Goal: Task Accomplishment & Management: Manage account settings

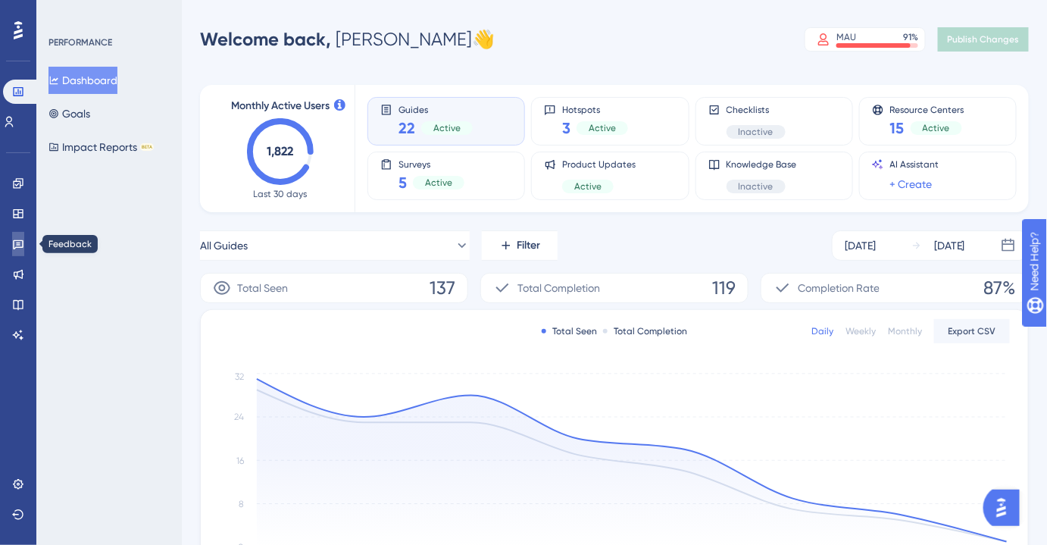
click at [12, 239] on link at bounding box center [18, 244] width 12 height 24
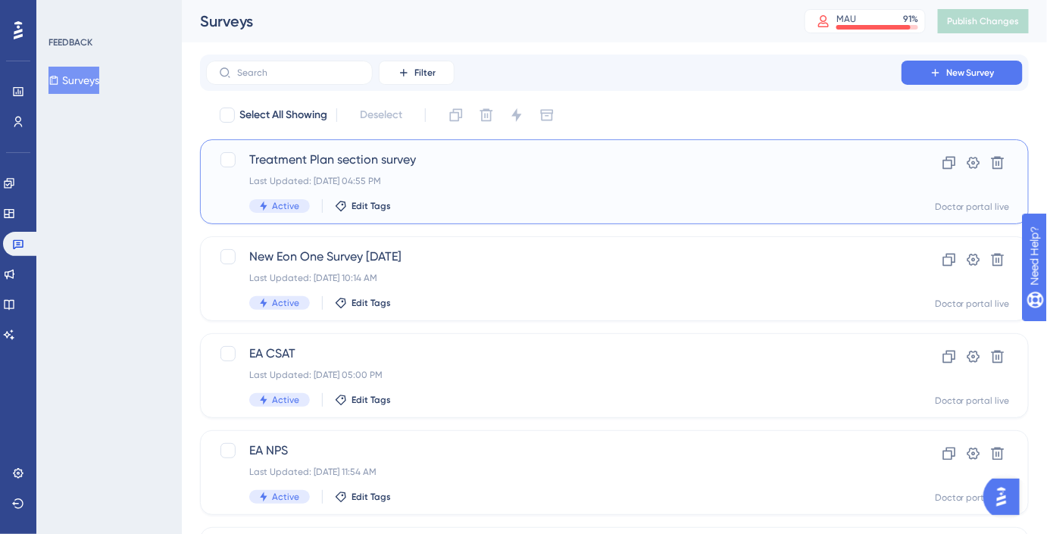
click at [437, 162] on span "Treatment Plan section survey" at bounding box center [553, 160] width 609 height 18
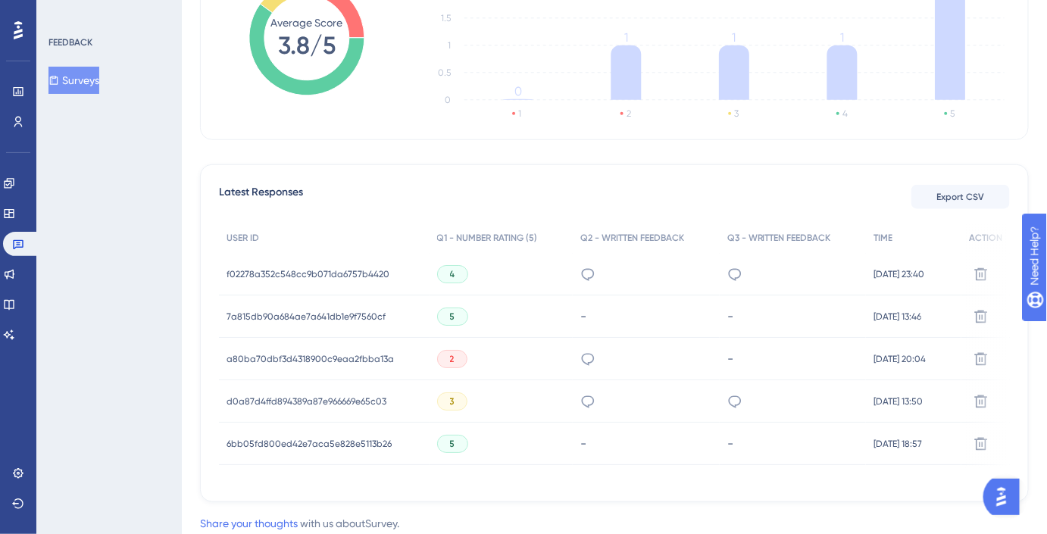
scroll to position [411, 0]
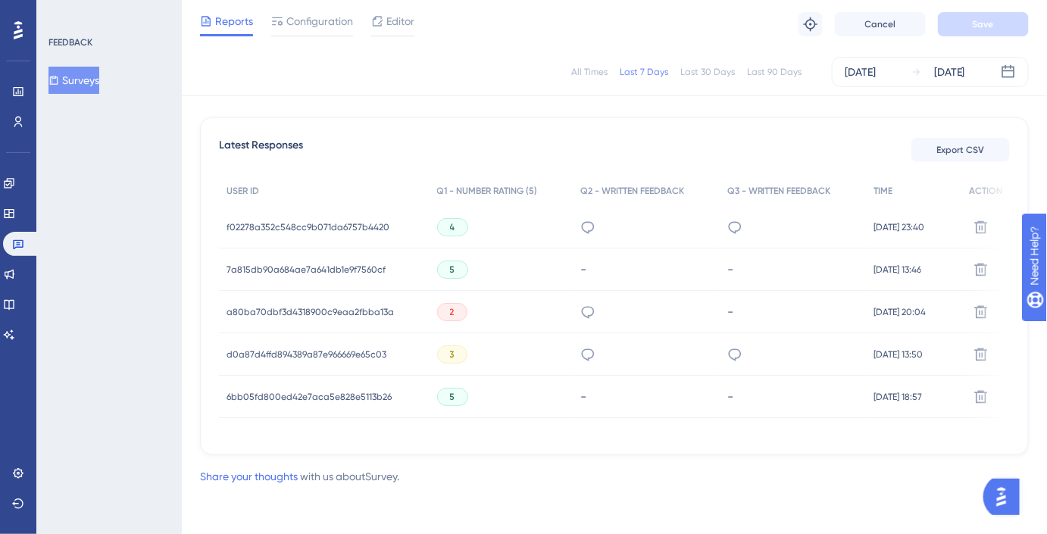
click at [305, 223] on span "f02278a352c548cc9b071da6757b4420" at bounding box center [308, 227] width 163 height 12
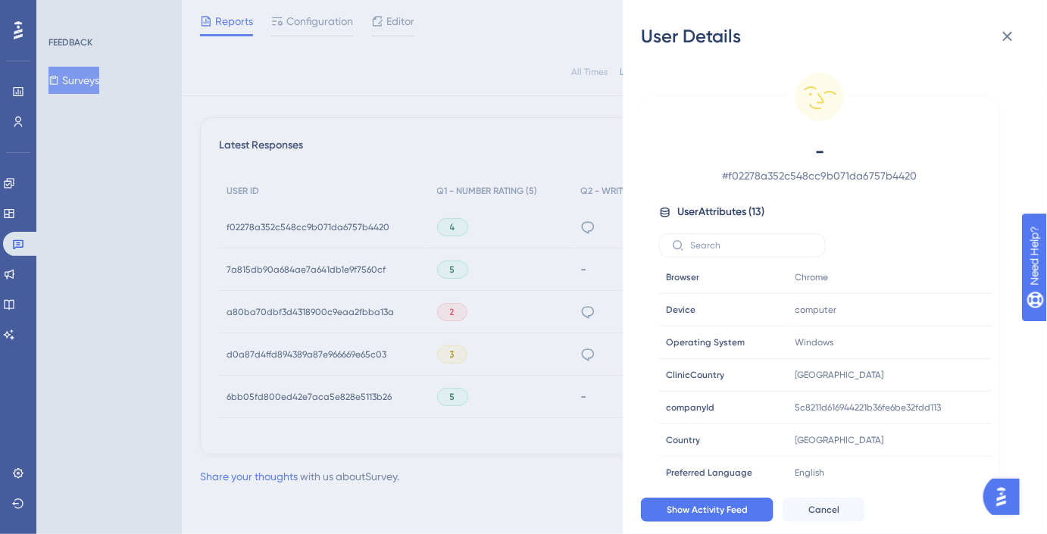
scroll to position [0, 0]
click at [1010, 30] on icon at bounding box center [1008, 36] width 18 height 18
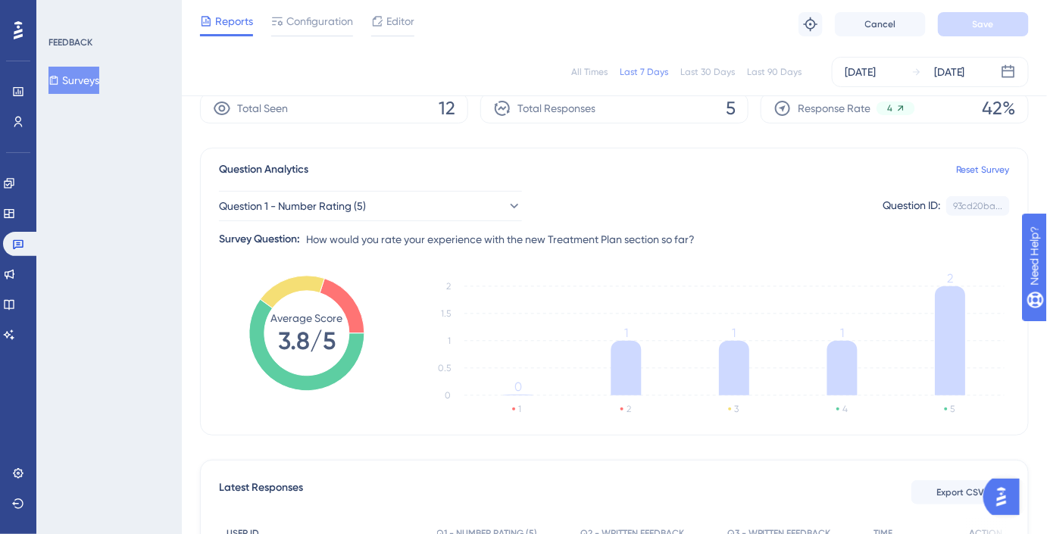
scroll to position [61, 0]
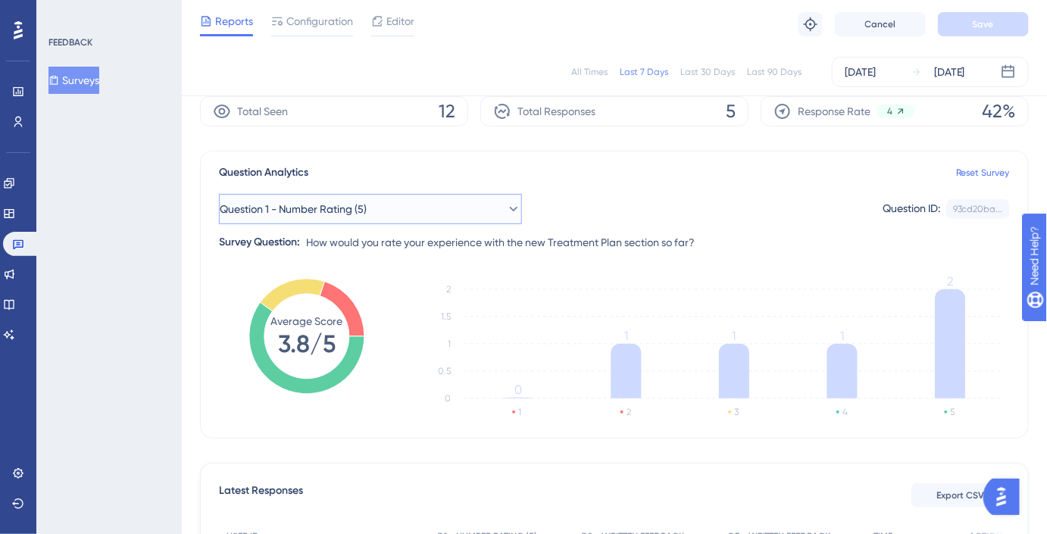
click at [460, 209] on button "Question 1 - Number Rating (5)" at bounding box center [370, 209] width 303 height 30
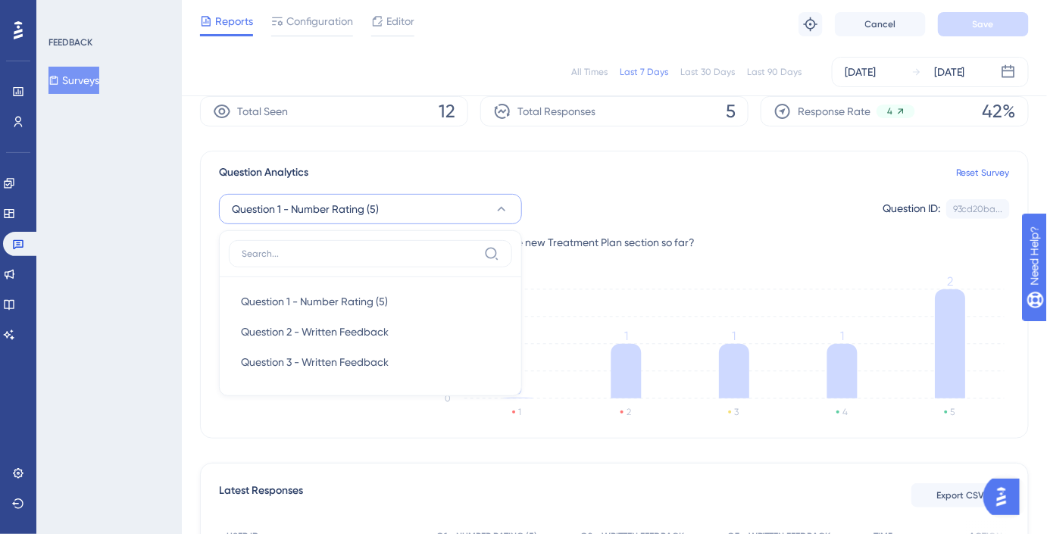
scroll to position [107, 0]
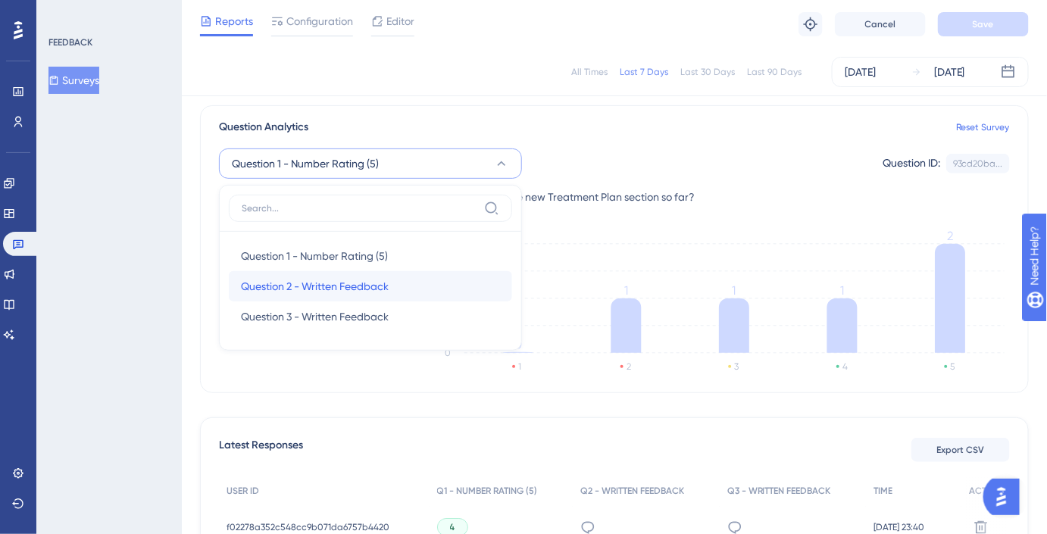
click at [410, 284] on div "Question 2 - Written Feedback Question 2 - Written Feedback" at bounding box center [370, 286] width 259 height 30
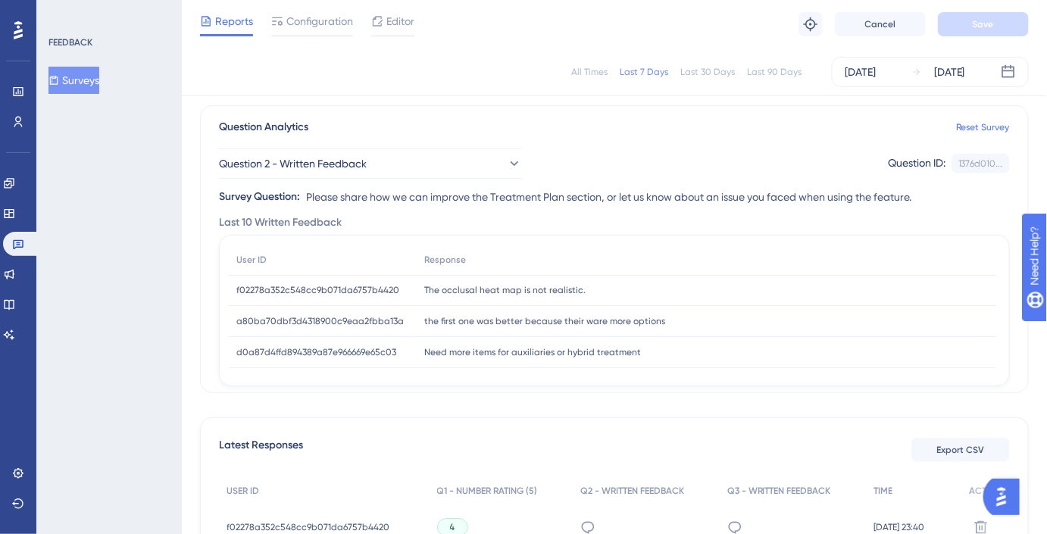
scroll to position [8, 0]
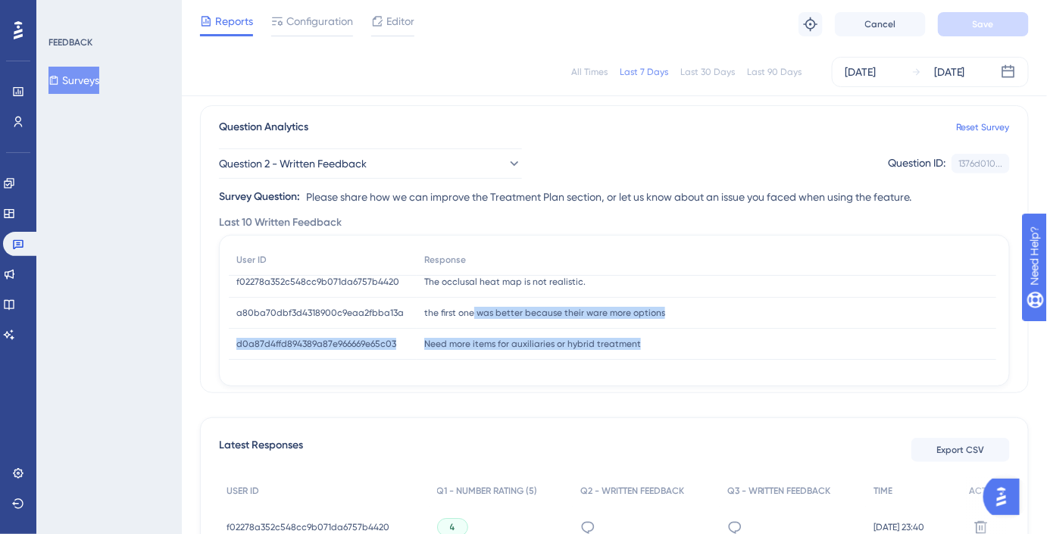
drag, startPoint x: 641, startPoint y: 340, endPoint x: 473, endPoint y: 318, distance: 169.7
click at [473, 318] on div "User ID Response f02278a352c548cc9b071da6757b4420 f02278a352c548cc9b071da6757b4…" at bounding box center [613, 298] width 768 height 124
click at [473, 318] on div "the first one was better because their ware more options the first one was bett…" at bounding box center [707, 313] width 580 height 31
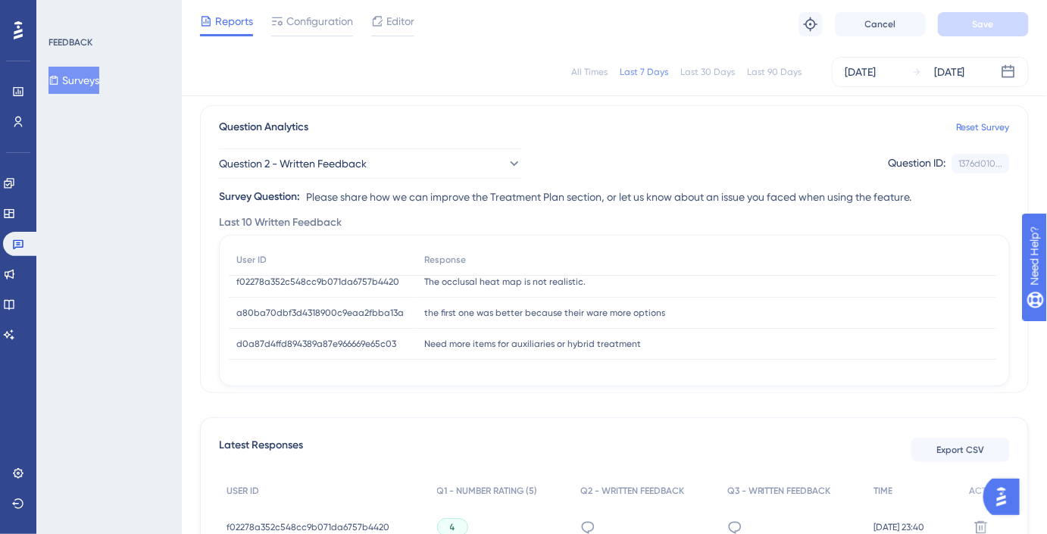
click at [469, 340] on span "Need more items for auxiliaries or hybrid treatment" at bounding box center [532, 344] width 217 height 12
copy div "Need more items for auxiliaries or hybrid treatment Need more items for auxilia…"
click at [377, 347] on span "d0a87d4ffd894389a87e966669e65c03" at bounding box center [316, 344] width 160 height 12
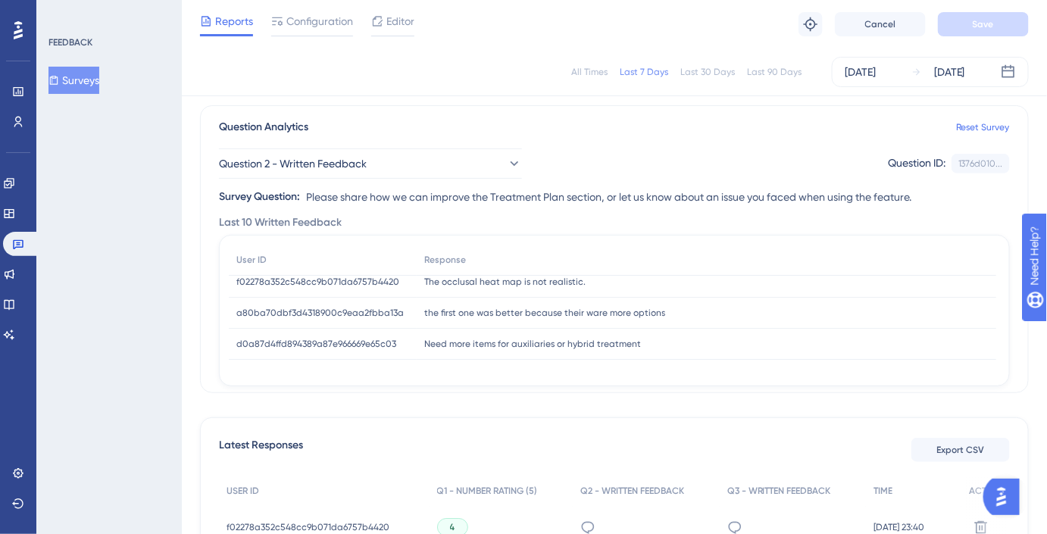
click at [377, 347] on span "d0a87d4ffd894389a87e966669e65c03" at bounding box center [316, 344] width 160 height 12
copy div "d0a87d4ffd894389a87e966669e65c03 d0a87d4ffd894389a87e966669e65c03"
click at [510, 341] on span "Need more items for auxiliaries or hybrid treatment" at bounding box center [532, 344] width 217 height 12
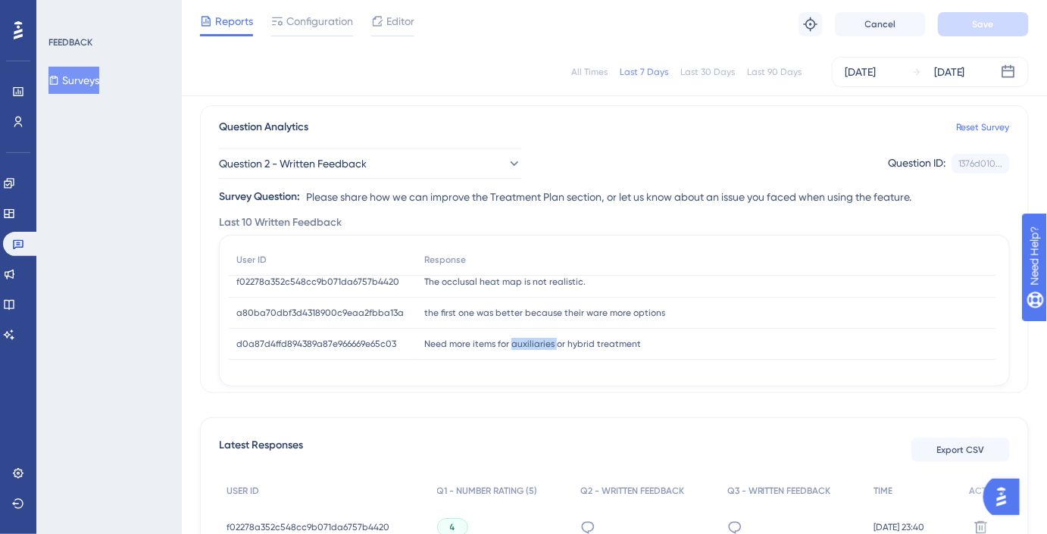
click at [510, 341] on span "Need more items for auxiliaries or hybrid treatment" at bounding box center [532, 344] width 217 height 12
copy div "Need more items for auxiliaries or hybrid treatment Need more items for auxilia…"
click at [369, 310] on span "a80ba70dbf3d4318900c9eaa2fbba13a" at bounding box center [319, 313] width 167 height 12
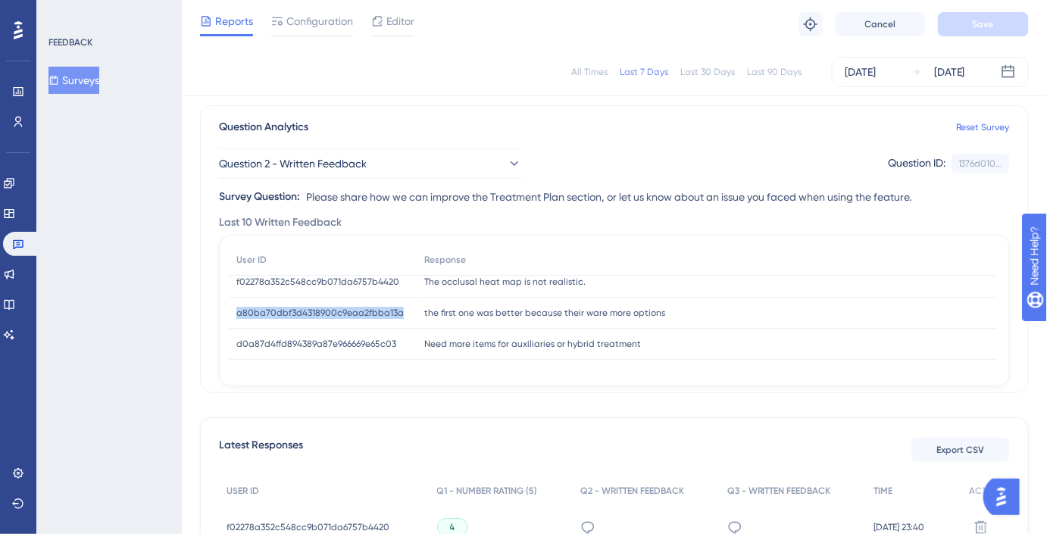
copy span "a80ba70dbf3d4318900c9eaa2fbba13a"
click at [507, 311] on span "the first one was better because their ware more options" at bounding box center [544, 313] width 241 height 12
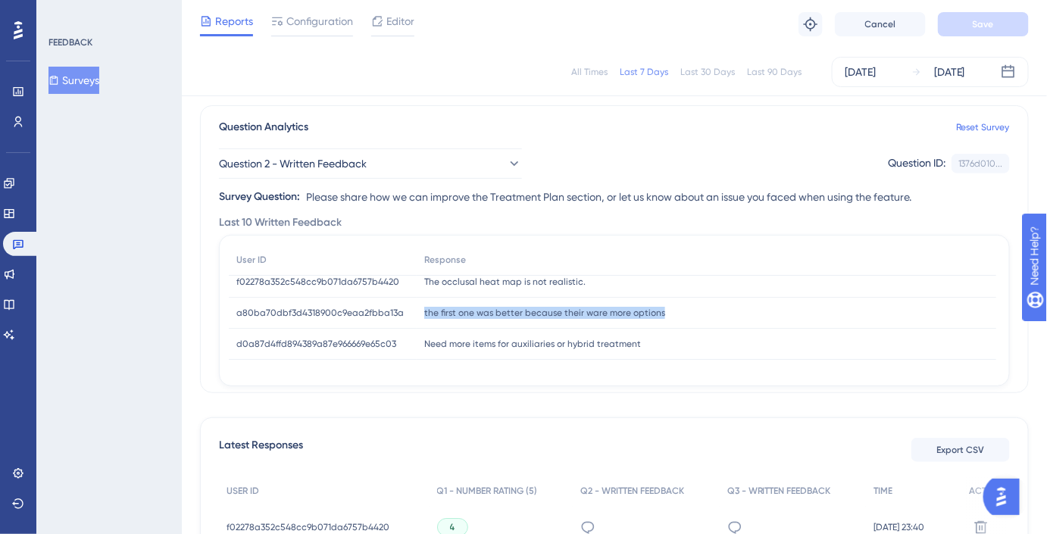
click at [507, 311] on span "the first one was better because their ware more options" at bounding box center [544, 313] width 241 height 12
copy div "the first one was better because their ware more options the first one was bett…"
click at [352, 274] on div "User ID" at bounding box center [323, 260] width 188 height 31
click at [352, 280] on span "f02278a352c548cc9b071da6757b4420" at bounding box center [317, 282] width 163 height 12
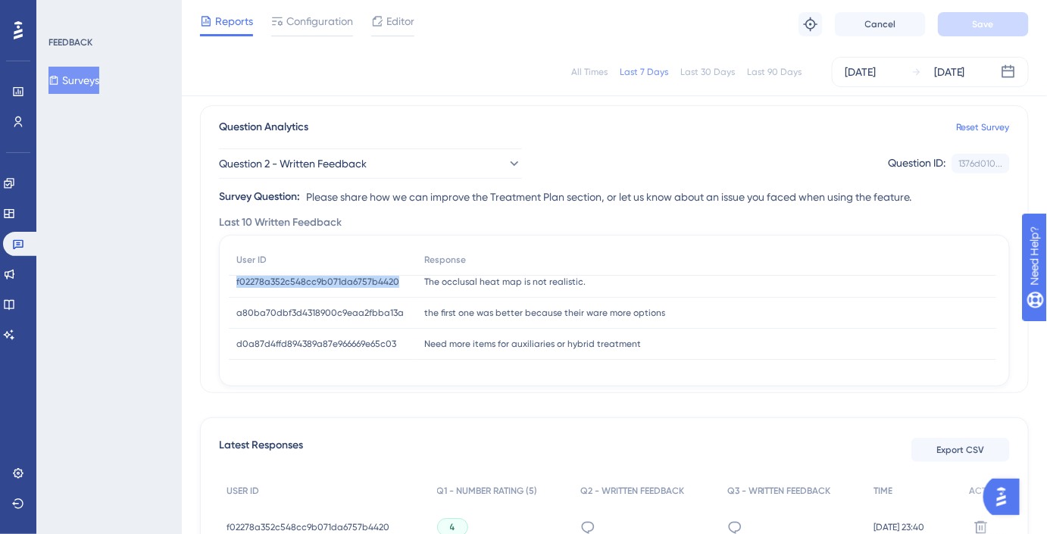
click at [352, 280] on span "f02278a352c548cc9b071da6757b4420" at bounding box center [317, 282] width 163 height 12
copy span "f02278a352c548cc9b071da6757b4420"
click at [501, 280] on span "The occlusal heat map is not realistic." at bounding box center [504, 282] width 161 height 12
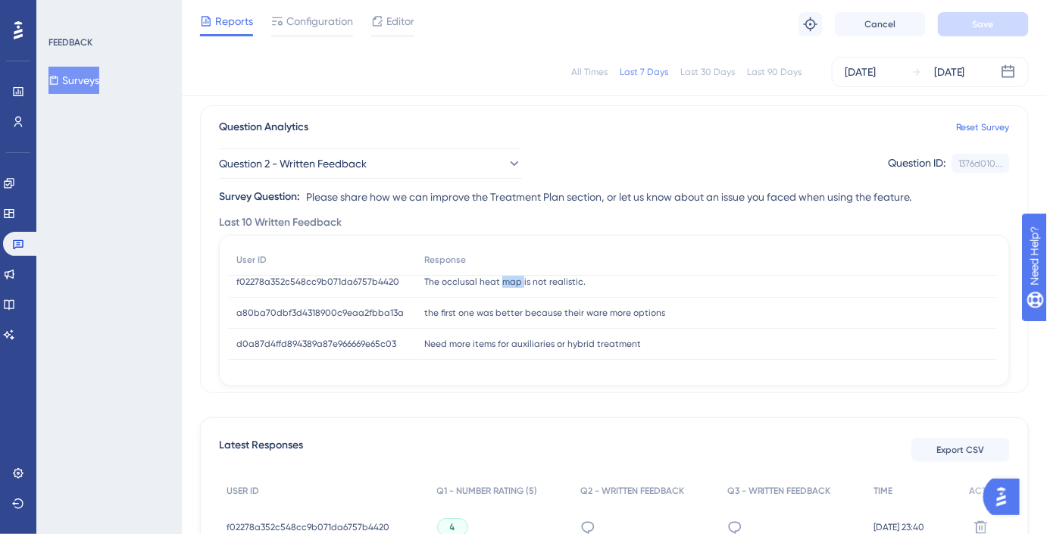
click at [501, 280] on span "The occlusal heat map is not realistic." at bounding box center [504, 282] width 161 height 12
click at [58, 77] on icon at bounding box center [54, 80] width 8 height 9
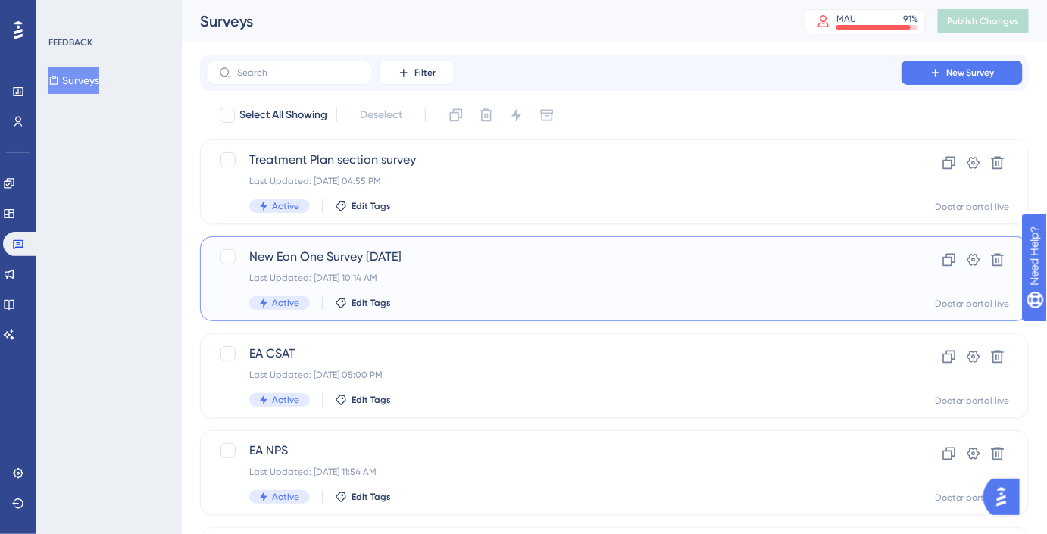
click at [434, 252] on span "New Eon One Survey [DATE]" at bounding box center [553, 257] width 609 height 18
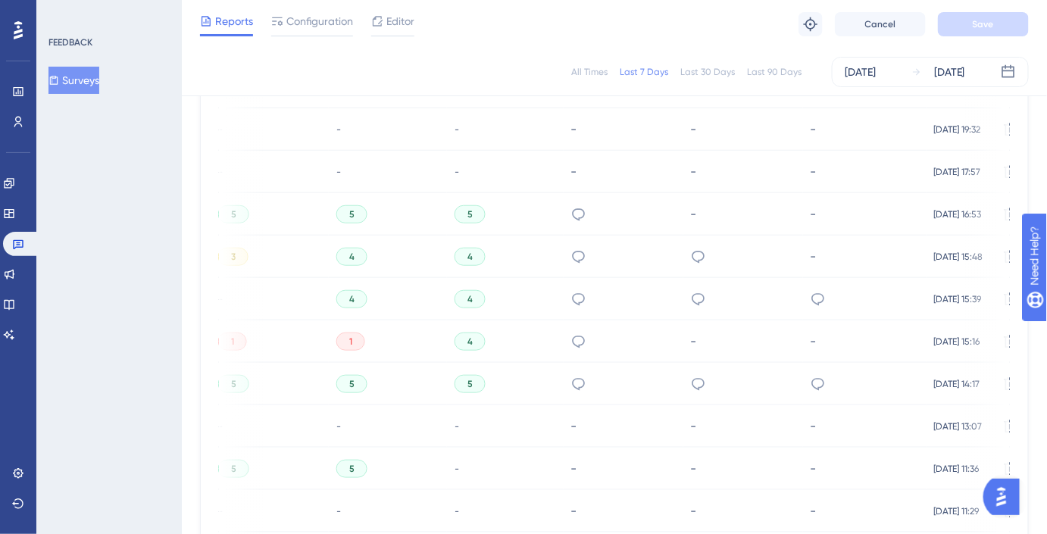
scroll to position [889, 0]
click at [581, 333] on icon at bounding box center [579, 339] width 13 height 12
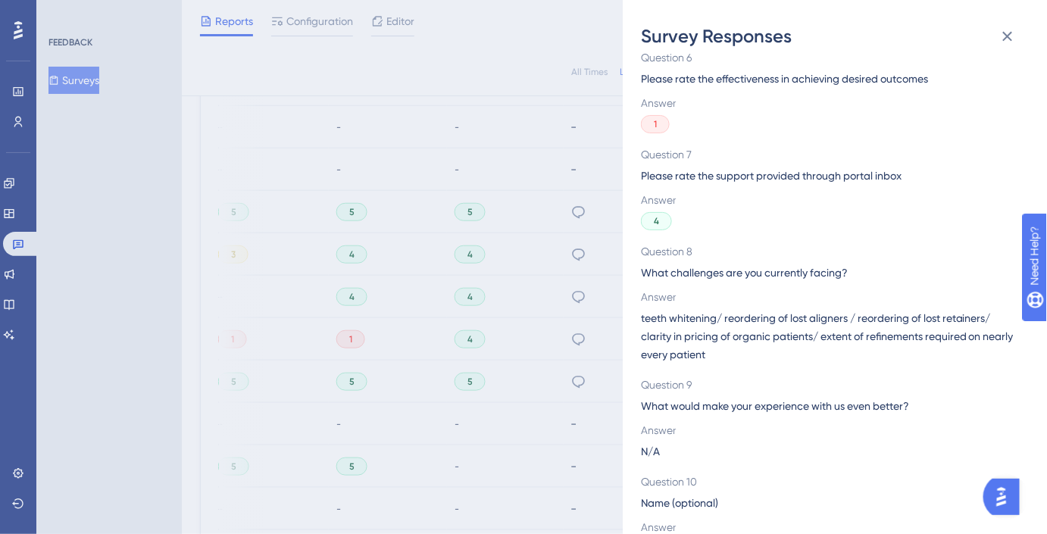
scroll to position [570, 0]
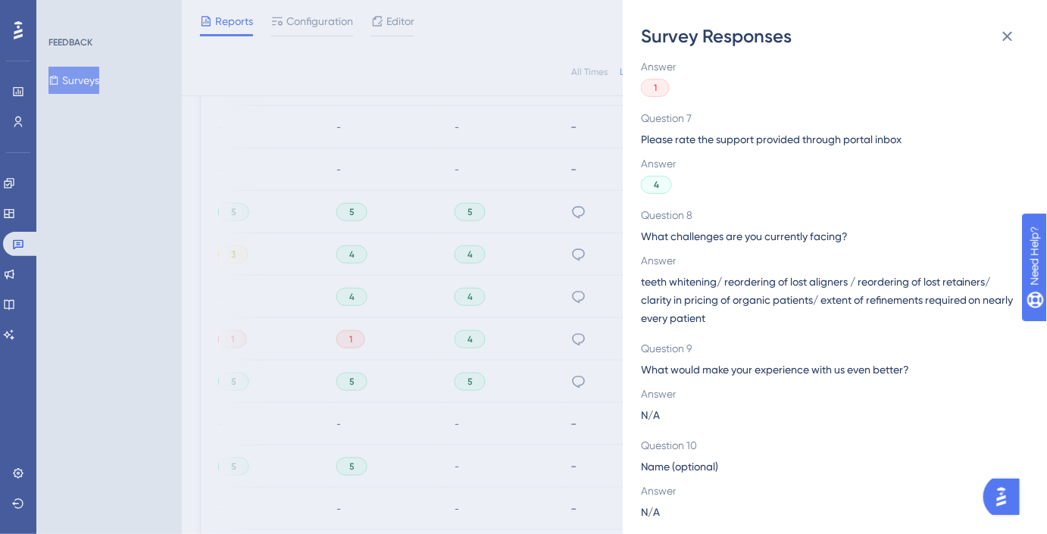
click at [556, 377] on div "Survey Responses 6d10d6dca46a4ea2abe6121e3af298c4 Question 1 How satisfied are …" at bounding box center [523, 267] width 1047 height 534
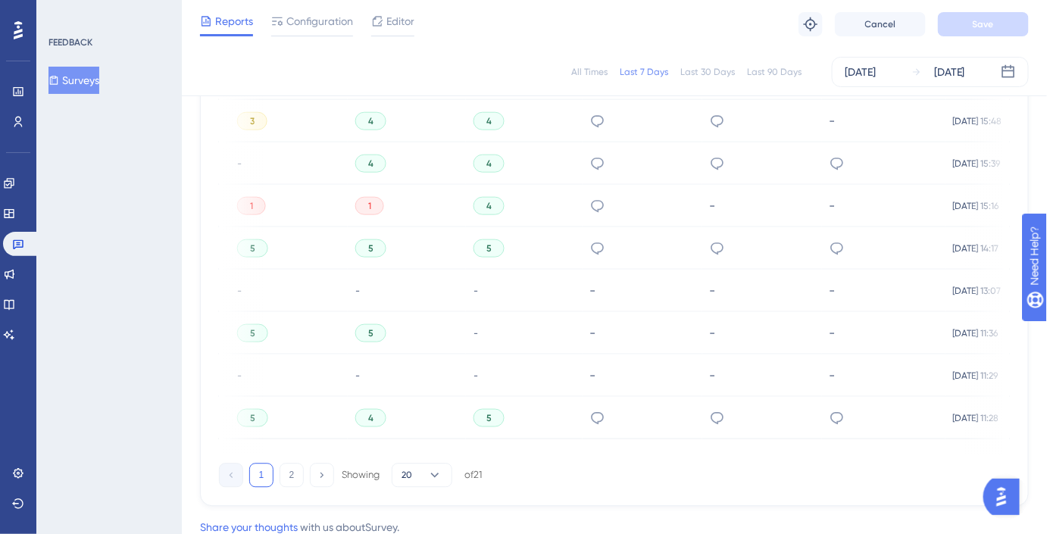
scroll to position [0, 643]
click at [291, 481] on button "2" at bounding box center [292, 475] width 24 height 24
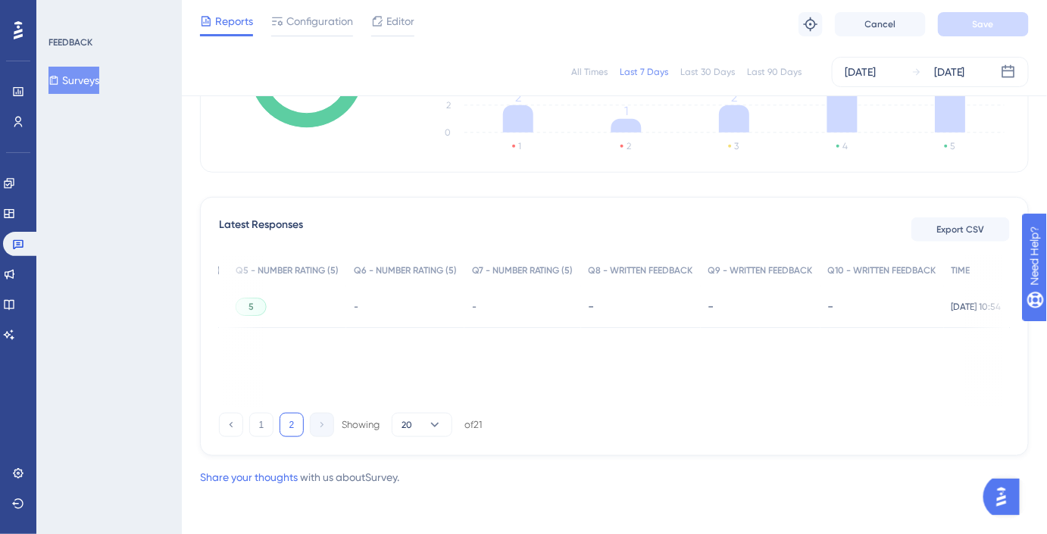
scroll to position [325, 0]
click at [260, 432] on button "1" at bounding box center [261, 427] width 24 height 24
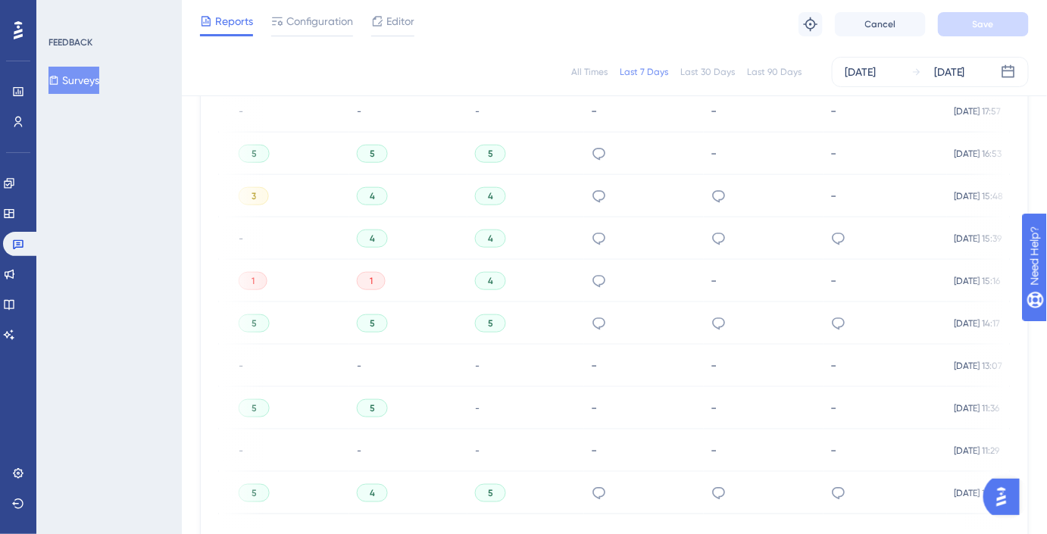
scroll to position [962, 0]
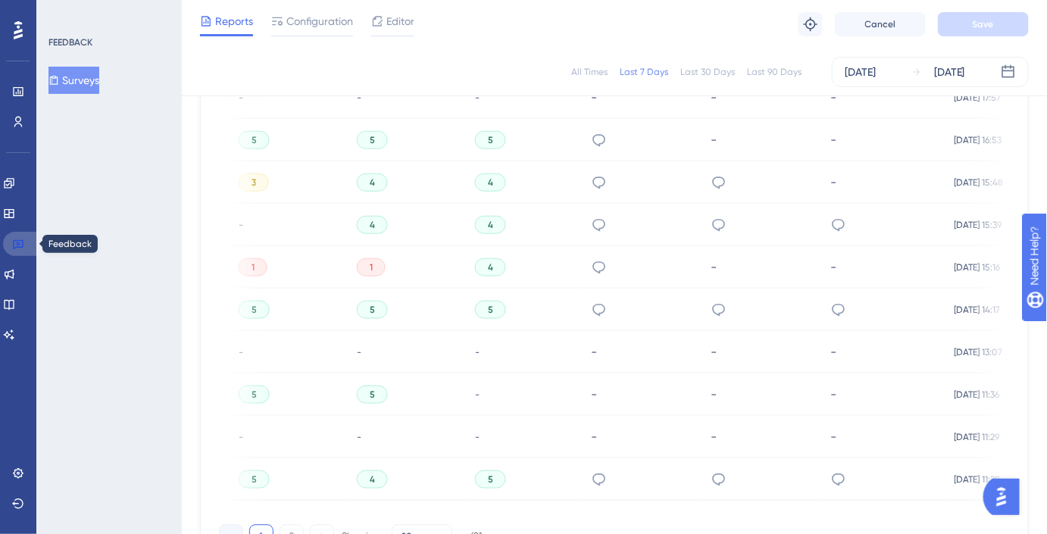
click at [24, 247] on link at bounding box center [21, 244] width 36 height 24
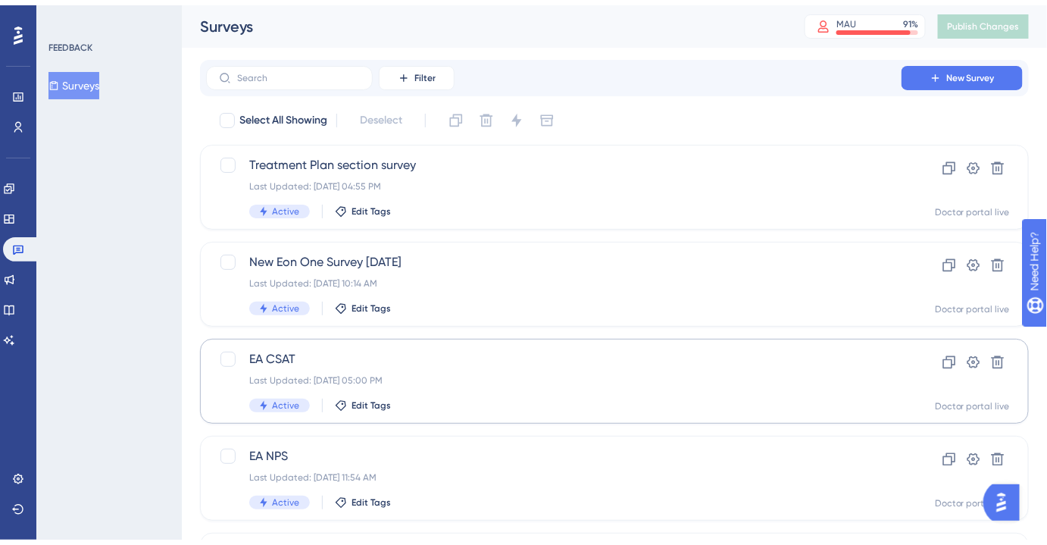
scroll to position [212, 0]
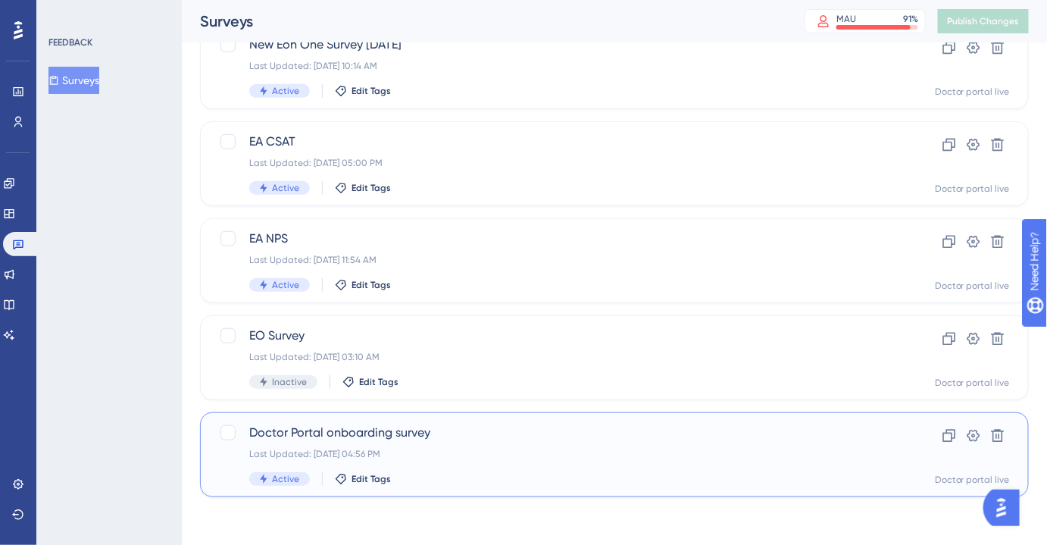
click at [377, 427] on span "Doctor Portal onboarding survey" at bounding box center [553, 433] width 609 height 18
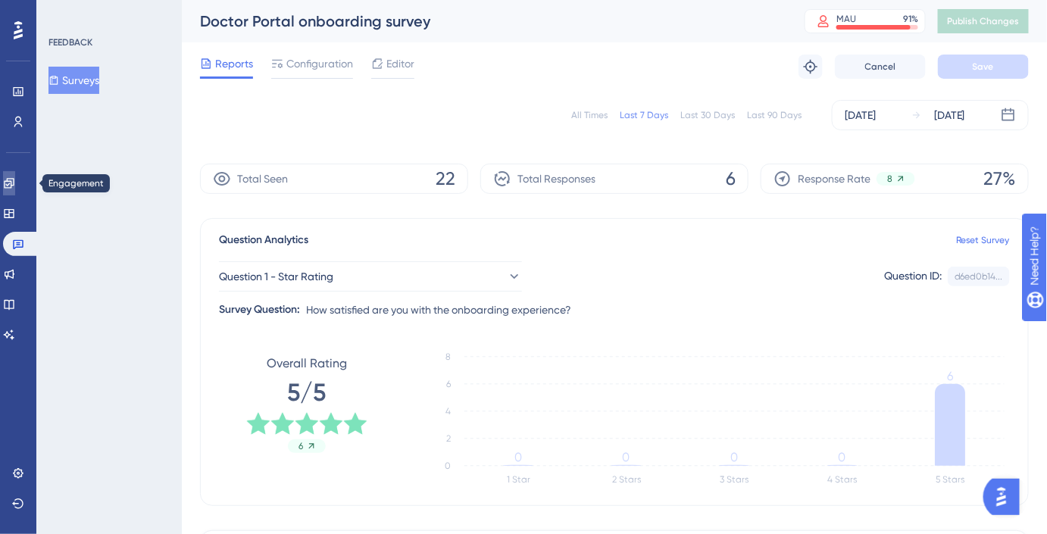
click at [14, 183] on icon at bounding box center [9, 183] width 10 height 10
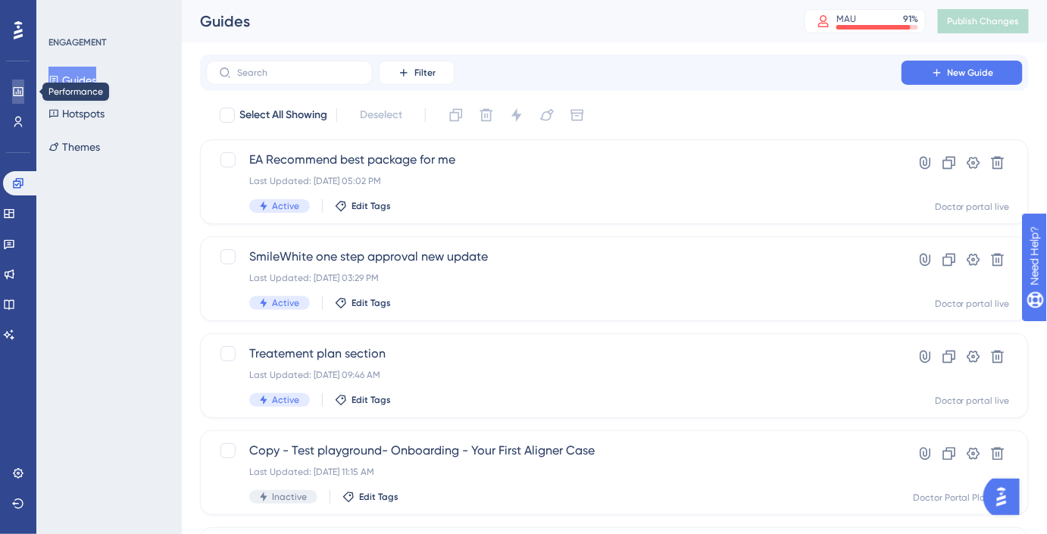
click at [14, 86] on icon at bounding box center [18, 92] width 12 height 12
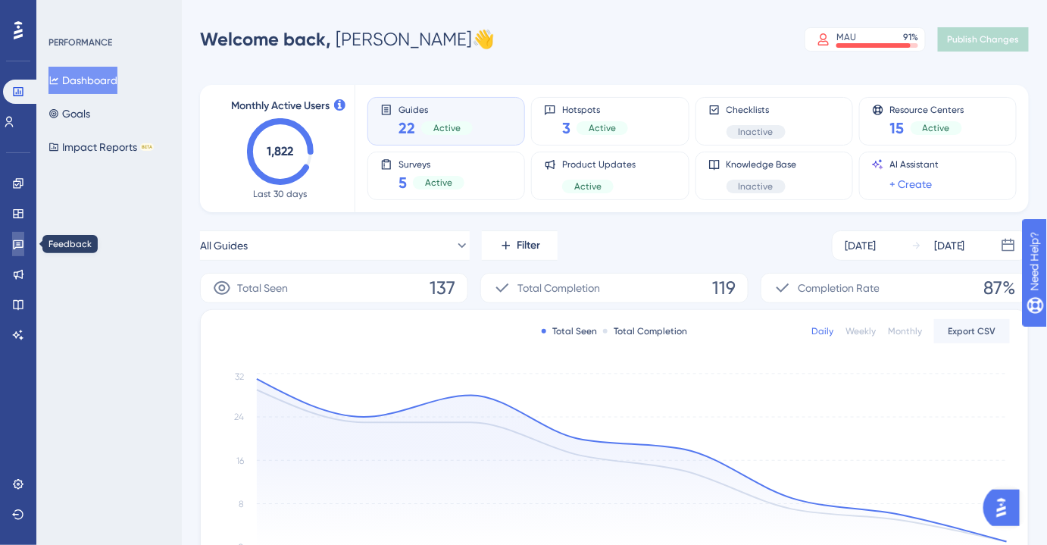
click at [24, 242] on link at bounding box center [18, 244] width 12 height 24
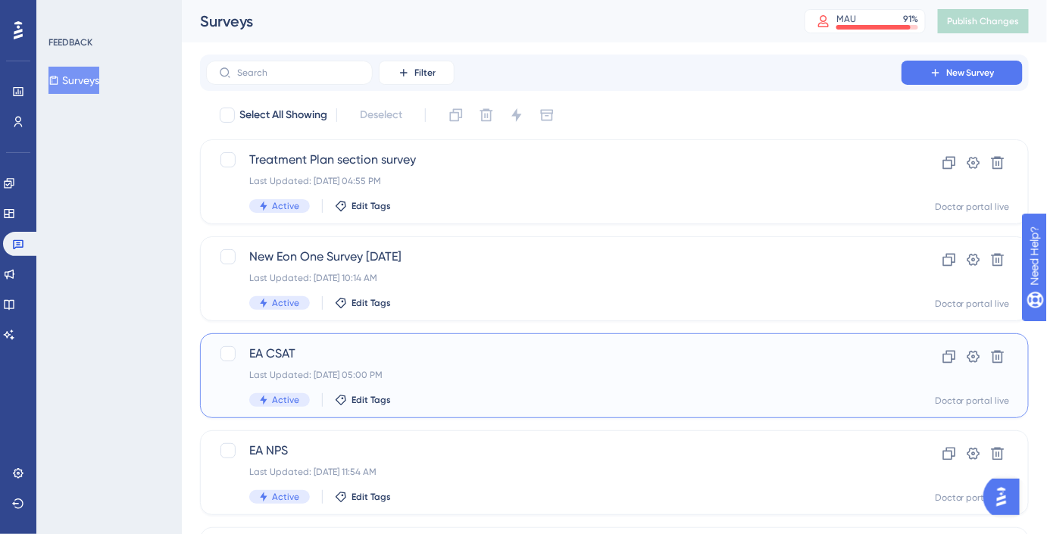
click at [377, 355] on span "EA CSAT" at bounding box center [553, 354] width 609 height 18
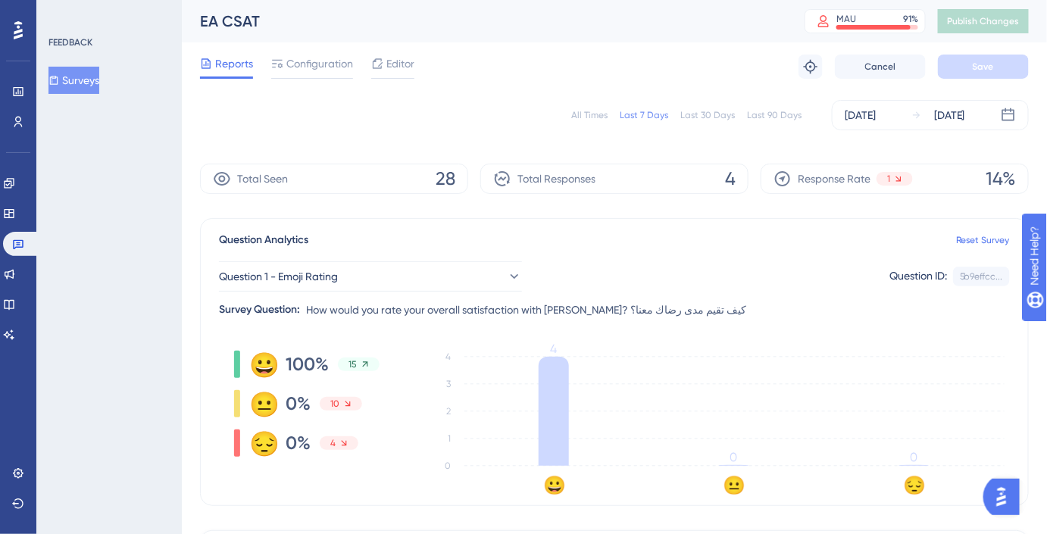
click at [718, 123] on div "All Times Last 7 Days Last 30 Days Last 90 Days [DATE] [DATE]" at bounding box center [614, 115] width 829 height 30
click at [718, 118] on div "Last 30 Days" at bounding box center [708, 115] width 55 height 12
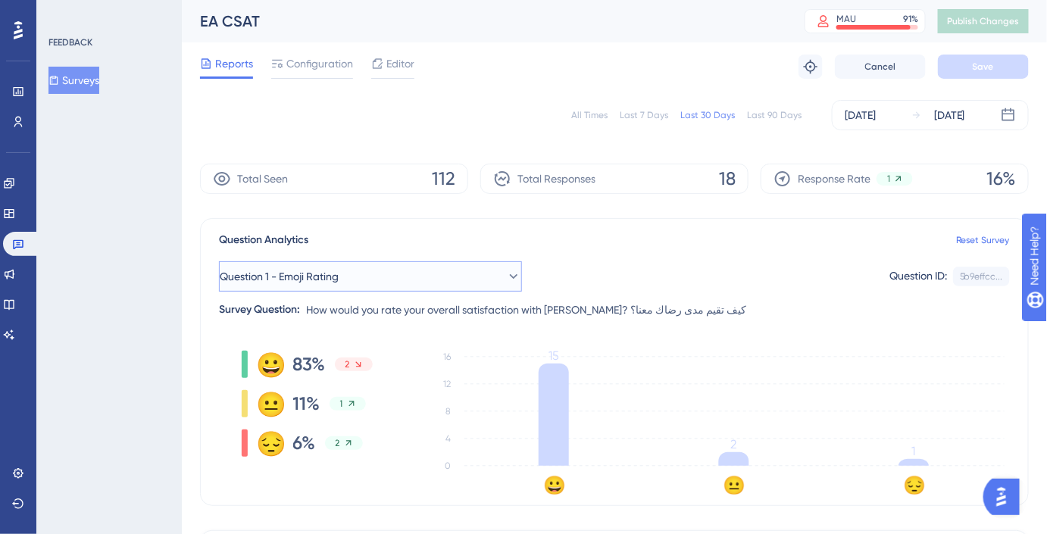
click at [468, 269] on button "Question 1 - Emoji Rating" at bounding box center [370, 276] width 303 height 30
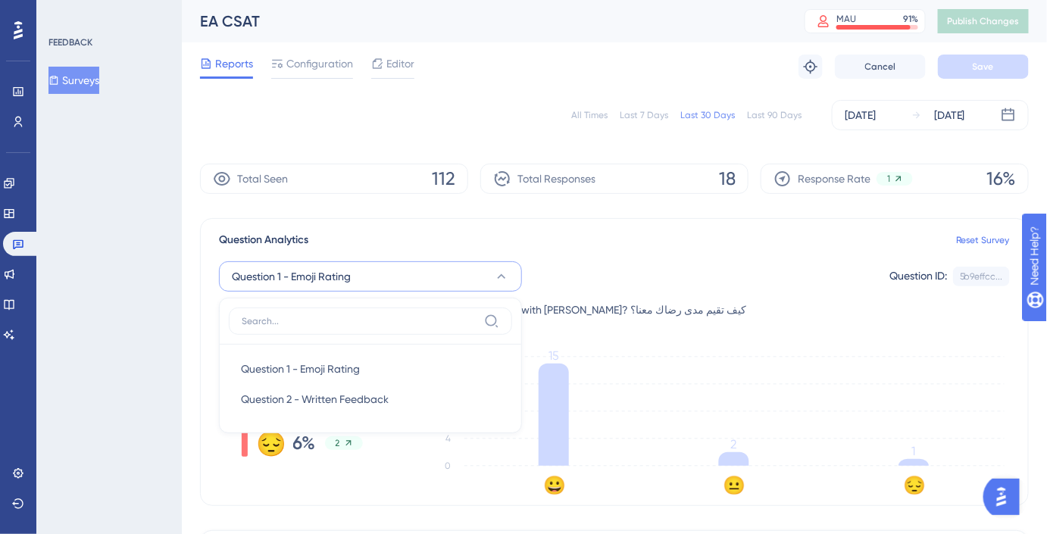
scroll to position [97, 0]
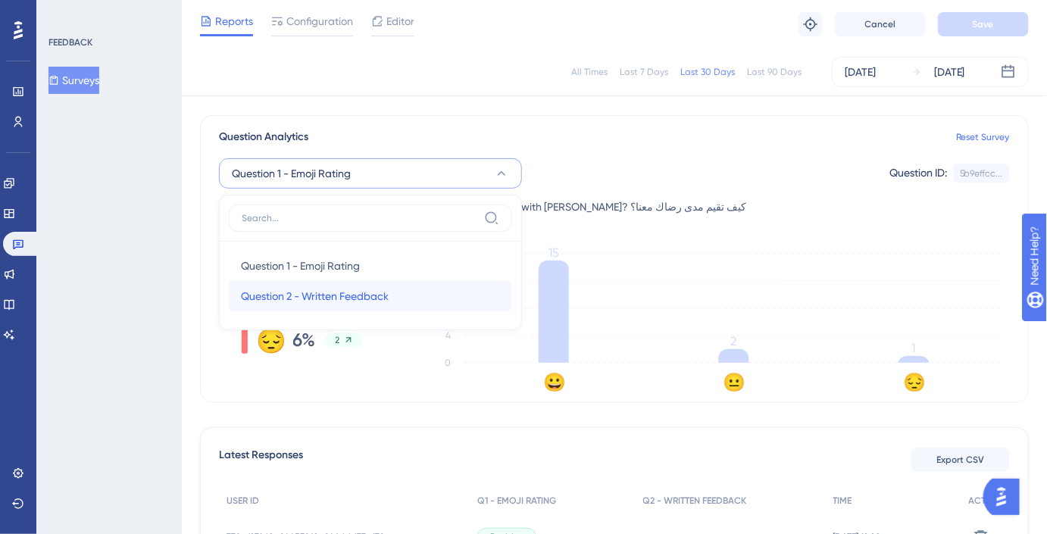
click at [432, 283] on div "Question 2 - Written Feedback Question 2 - Written Feedback" at bounding box center [370, 296] width 259 height 30
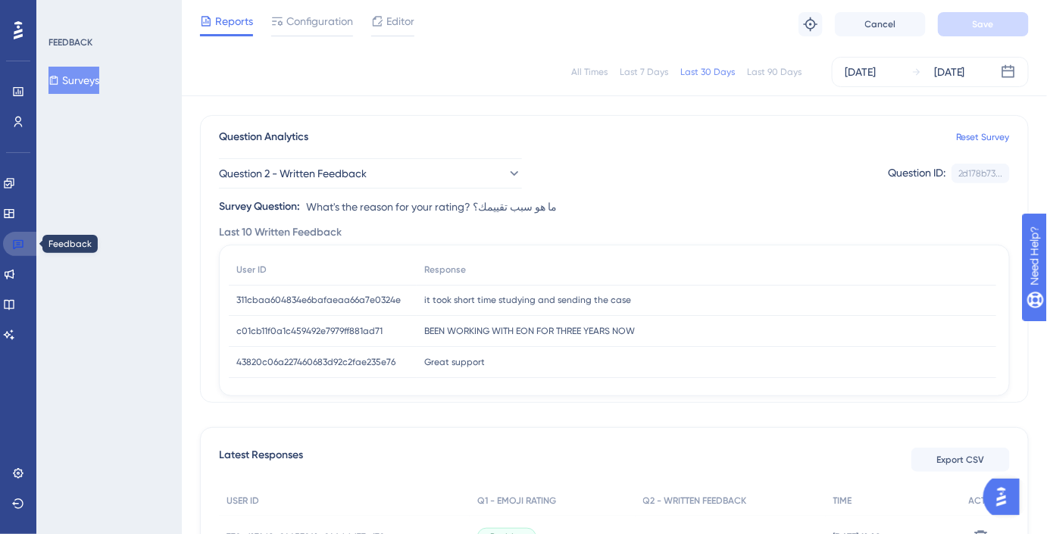
click at [11, 239] on link at bounding box center [21, 244] width 36 height 24
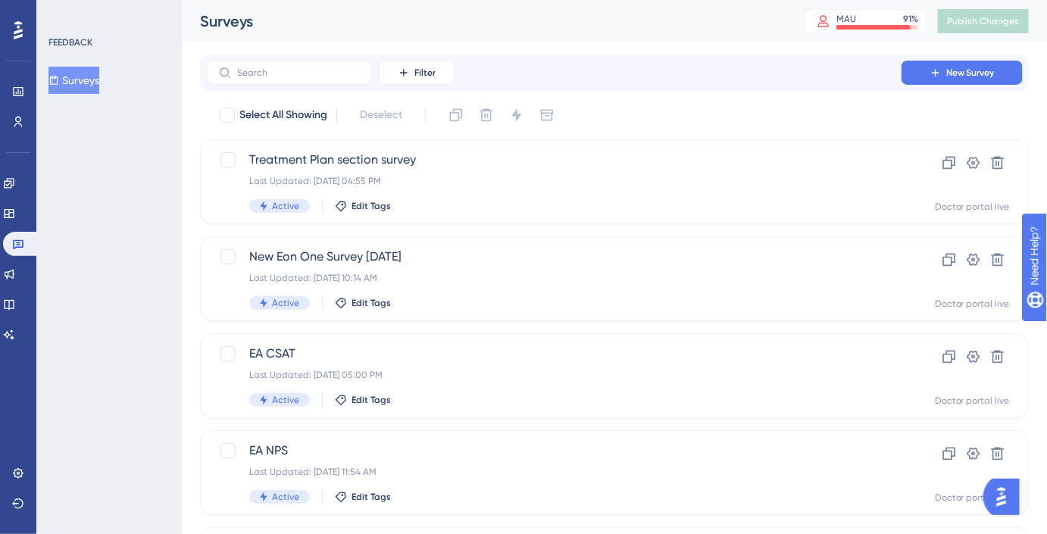
click at [32, 173] on div "Engagement" at bounding box center [18, 183] width 30 height 24
click at [15, 177] on link at bounding box center [9, 183] width 12 height 24
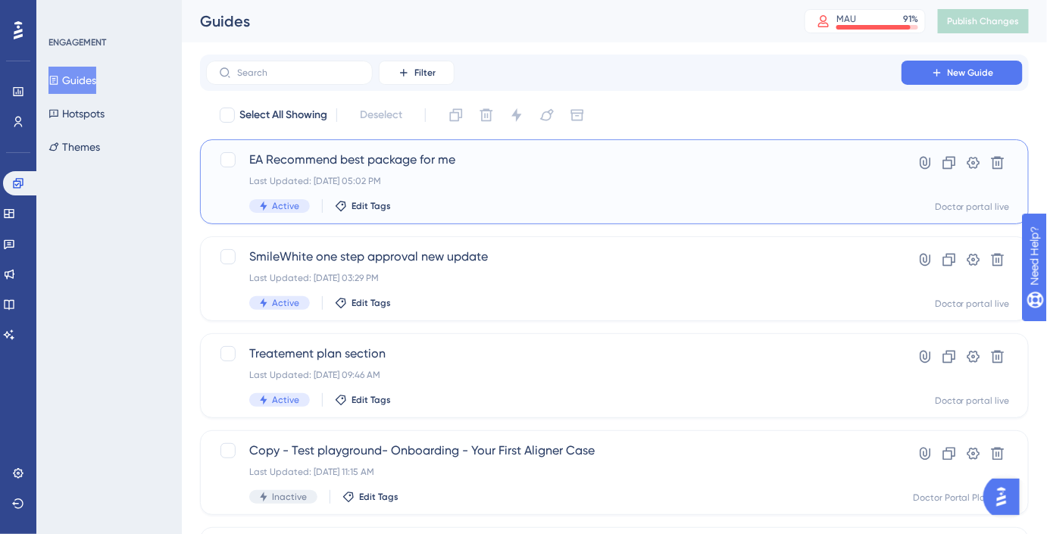
click at [299, 151] on span "EA Recommend best package for me" at bounding box center [553, 160] width 609 height 18
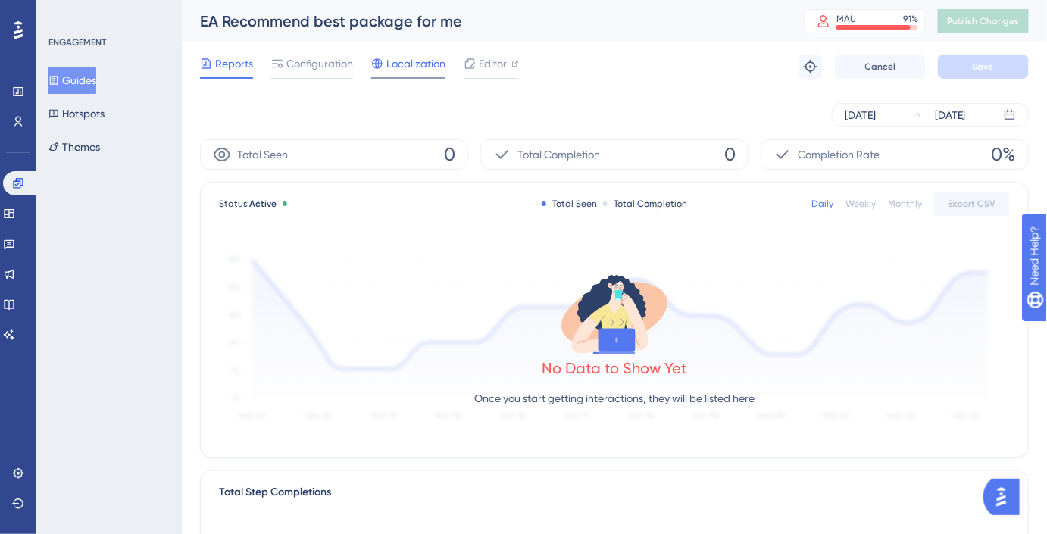
click at [410, 69] on span "Localization" at bounding box center [416, 64] width 59 height 18
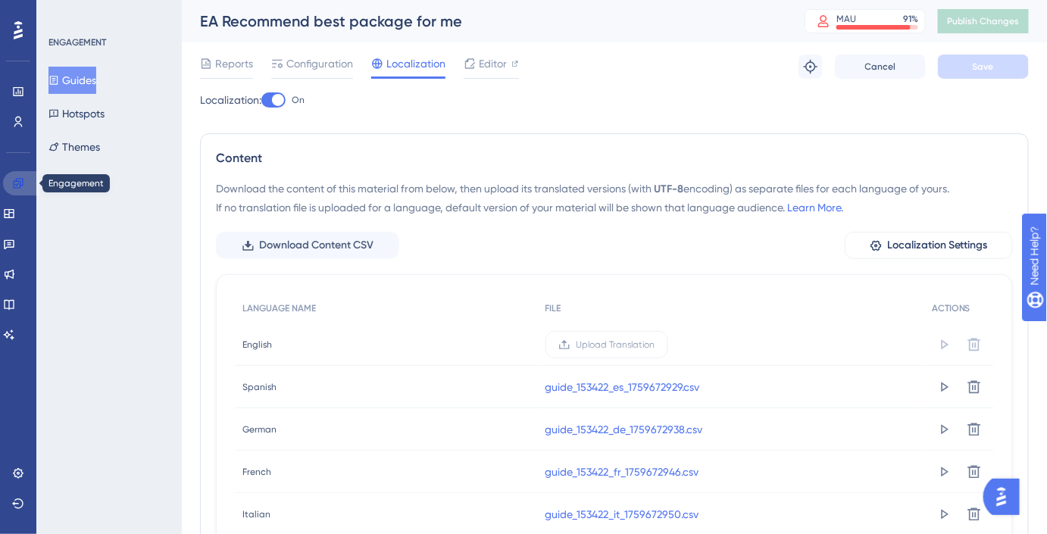
click at [22, 180] on icon at bounding box center [18, 183] width 12 height 12
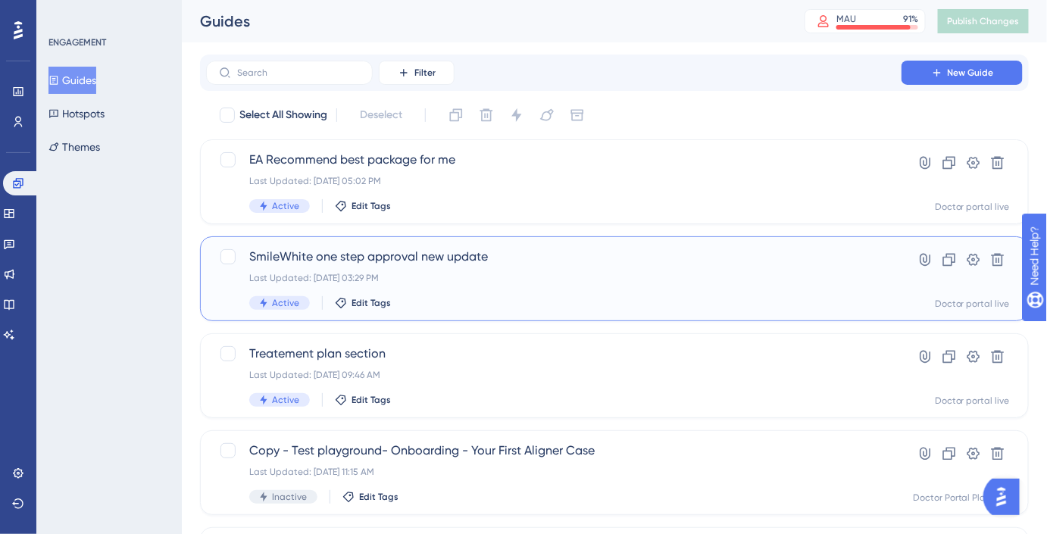
click at [396, 265] on span "SmileWhite one step approval new update" at bounding box center [553, 257] width 609 height 18
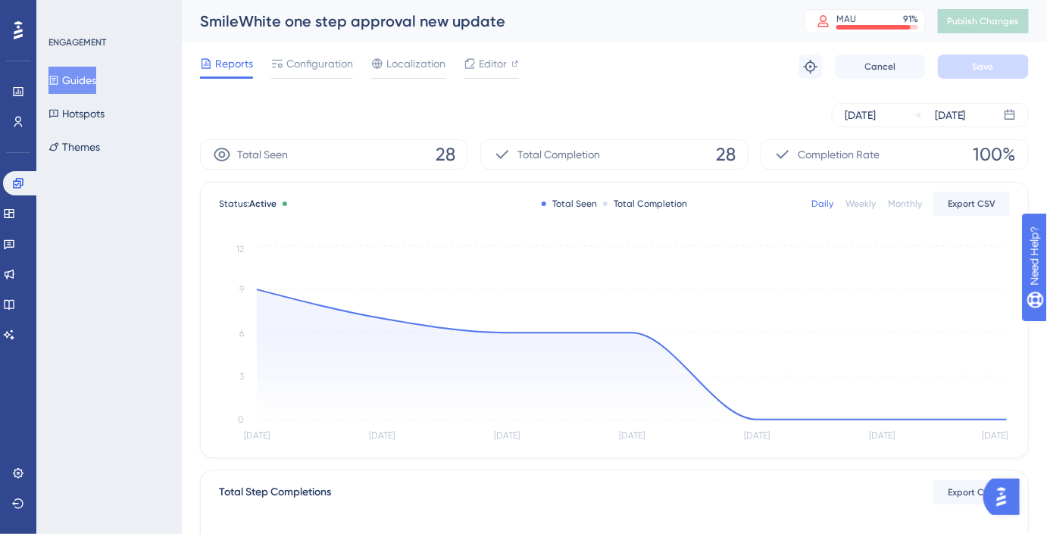
click at [410, 81] on div "Reports Configuration Localization Editor Troubleshoot Cancel Save" at bounding box center [614, 66] width 829 height 49
click at [412, 64] on span "Localization" at bounding box center [416, 64] width 59 height 18
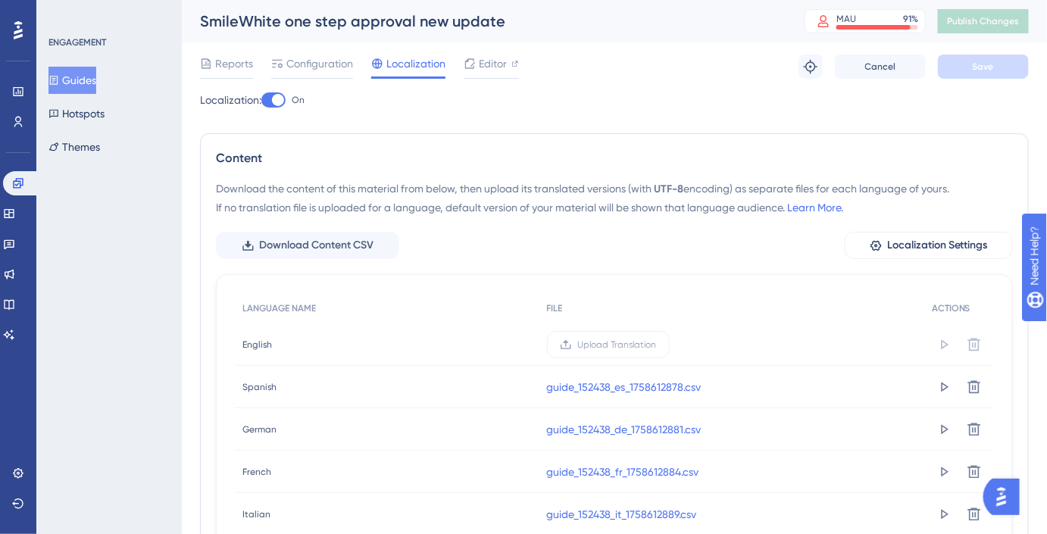
click at [73, 80] on button "Guides" at bounding box center [73, 80] width 48 height 27
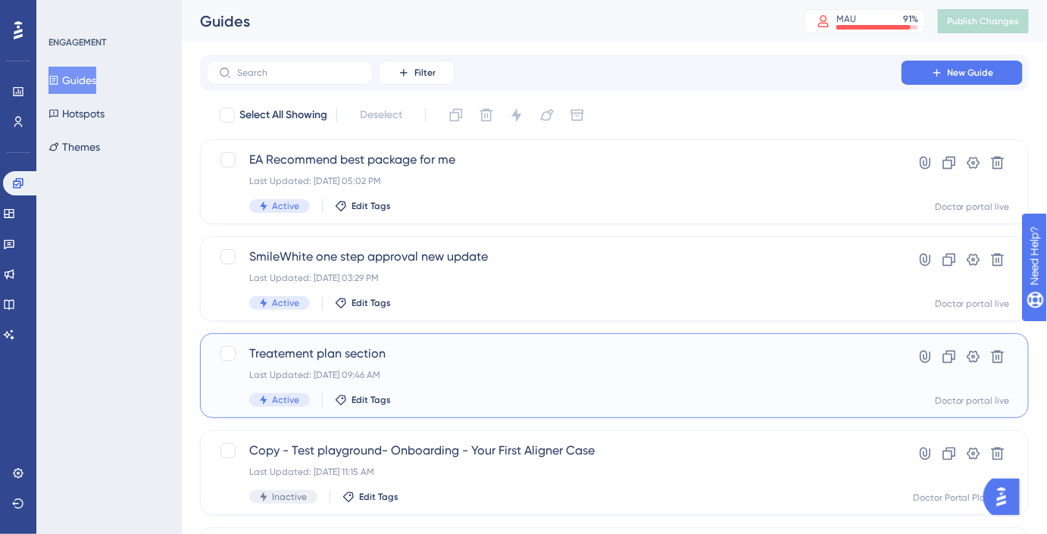
click at [421, 352] on span "Treatement plan section" at bounding box center [553, 354] width 609 height 18
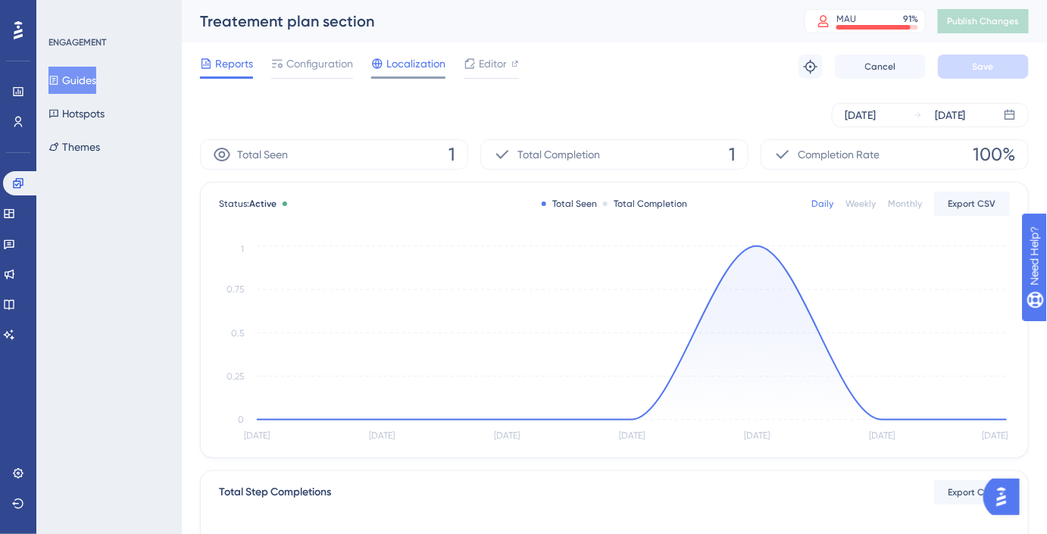
click at [412, 72] on span "Localization" at bounding box center [416, 64] width 59 height 18
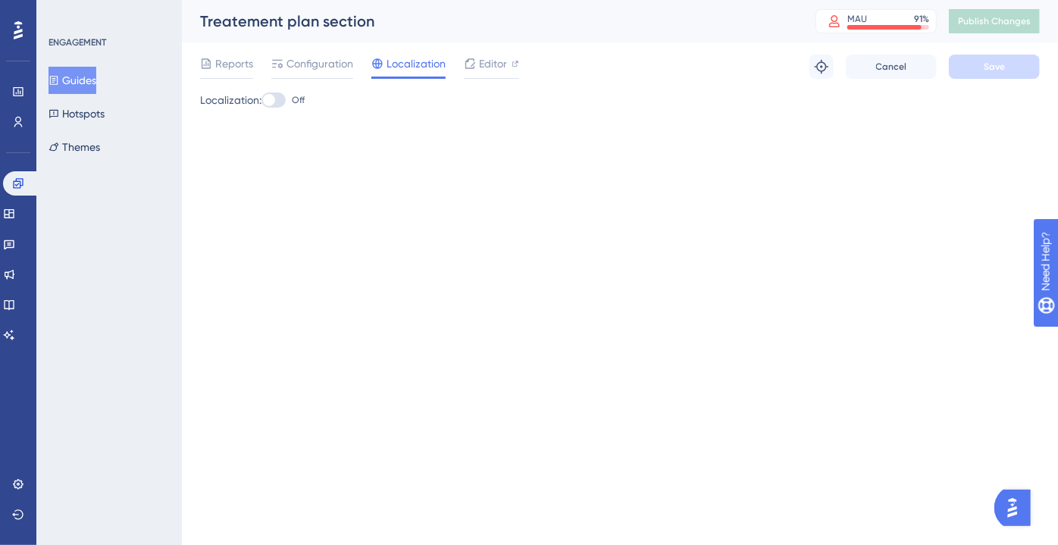
click at [280, 106] on div at bounding box center [273, 99] width 24 height 15
click at [261, 101] on input "Off" at bounding box center [261, 100] width 1 height 1
checkbox input "true"
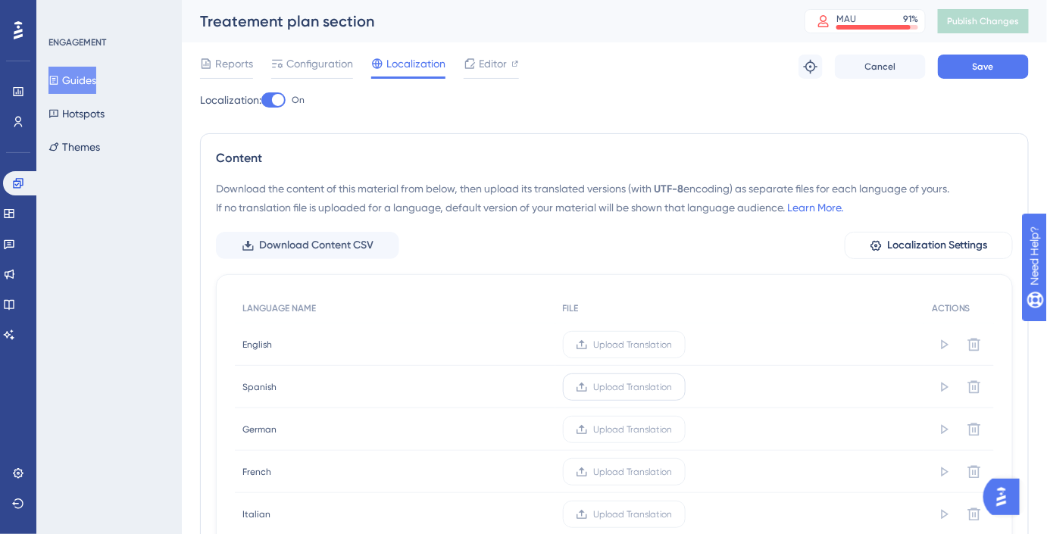
click at [604, 381] on span "Upload Translation" at bounding box center [633, 387] width 79 height 12
click at [673, 387] on input "Upload Translation" at bounding box center [673, 387] width 0 height 0
click at [580, 426] on span "Upload Translation" at bounding box center [617, 430] width 79 height 12
click at [657, 430] on input "Upload Translation" at bounding box center [657, 430] width 0 height 0
click at [568, 476] on icon at bounding box center [565, 472] width 12 height 12
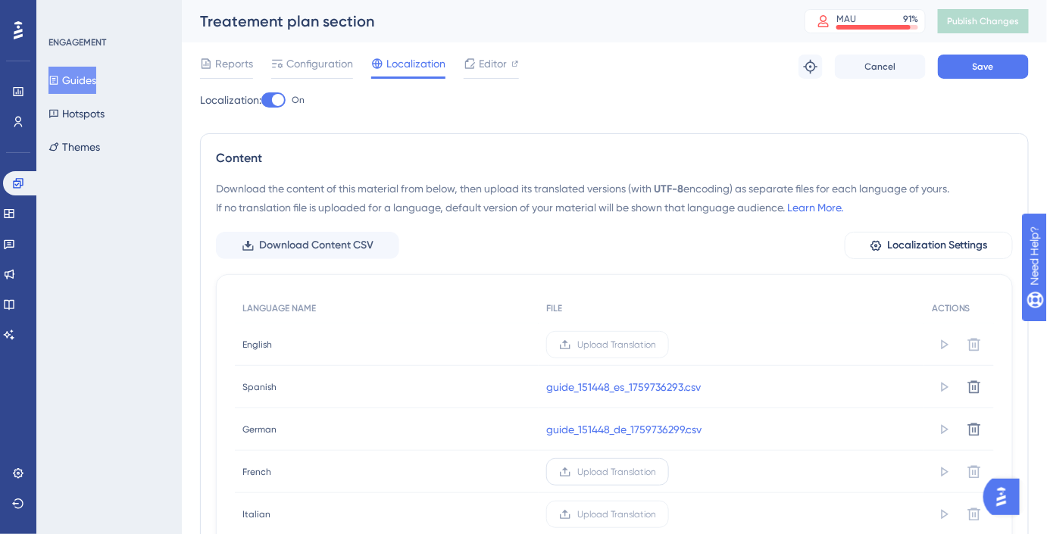
click at [656, 472] on input "Upload Translation" at bounding box center [656, 472] width 0 height 0
click at [578, 501] on label "Upload Translation" at bounding box center [607, 514] width 123 height 27
click at [656, 515] on input "Upload Translation" at bounding box center [656, 515] width 0 height 0
click at [995, 86] on div "Reports Configuration Localization Editor Troubleshoot Cancel Save" at bounding box center [614, 66] width 829 height 49
click at [995, 71] on button "Save" at bounding box center [983, 67] width 91 height 24
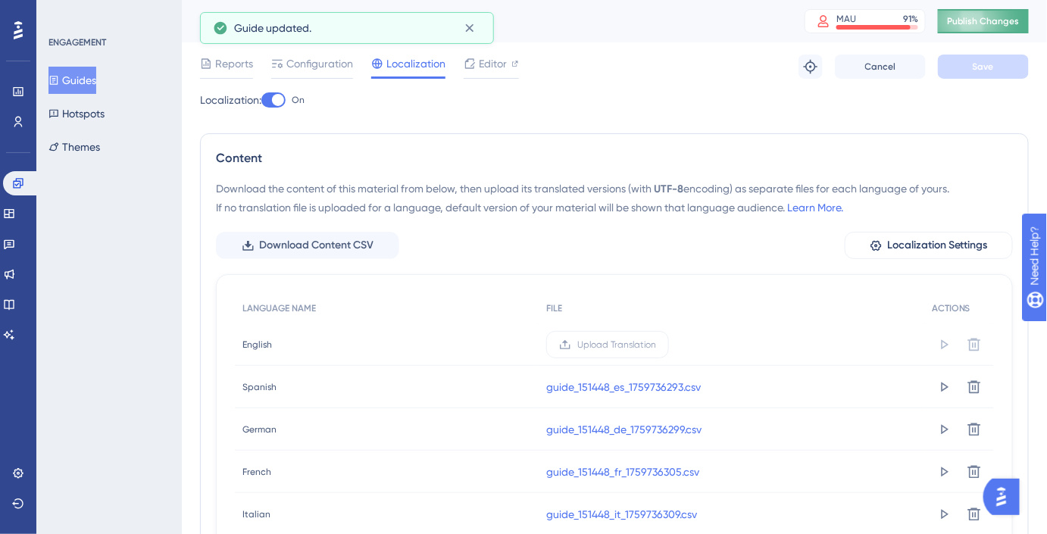
click at [1000, 26] on span "Publish Changes" at bounding box center [983, 21] width 73 height 12
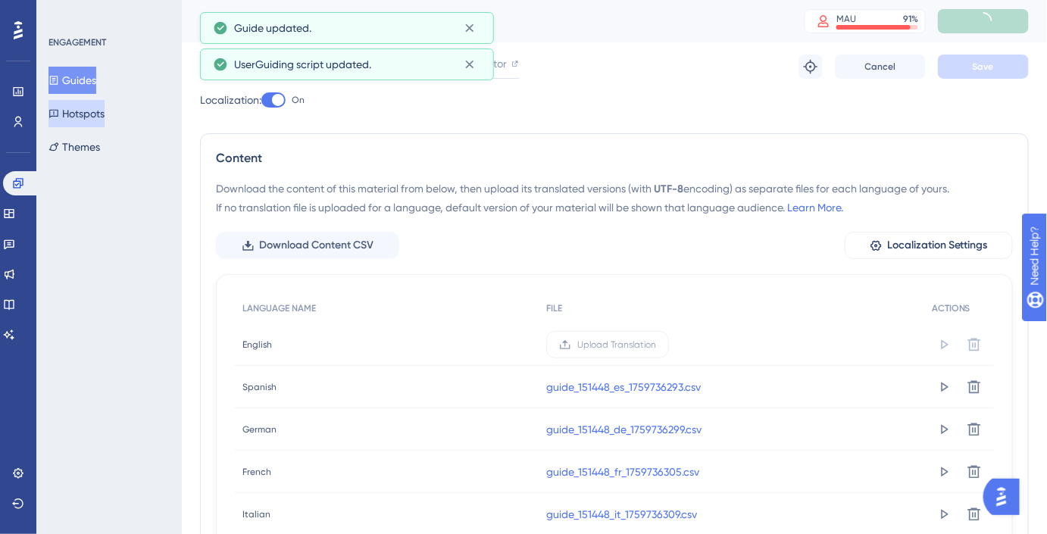
click at [105, 111] on button "Hotspots" at bounding box center [77, 113] width 56 height 27
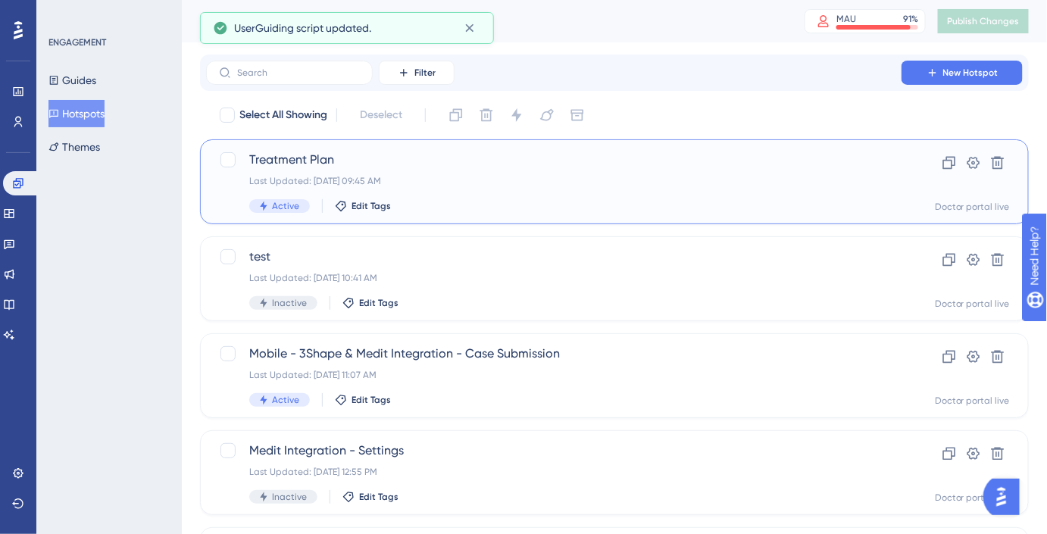
click at [376, 173] on div "Treatment Plan Last Updated: [DATE] 09:45 AM Active Edit Tags" at bounding box center [553, 182] width 609 height 62
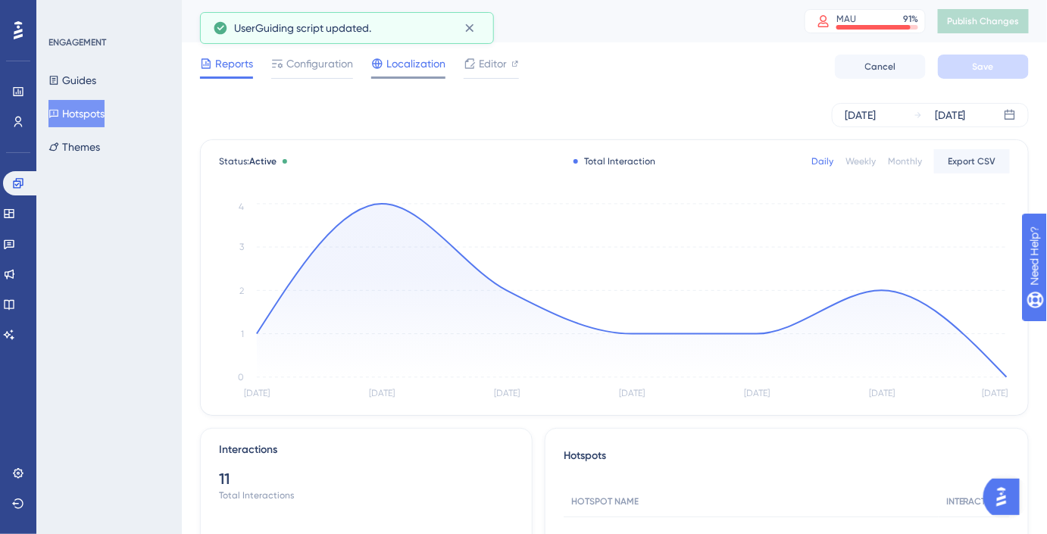
click at [411, 68] on span "Localization" at bounding box center [416, 64] width 59 height 18
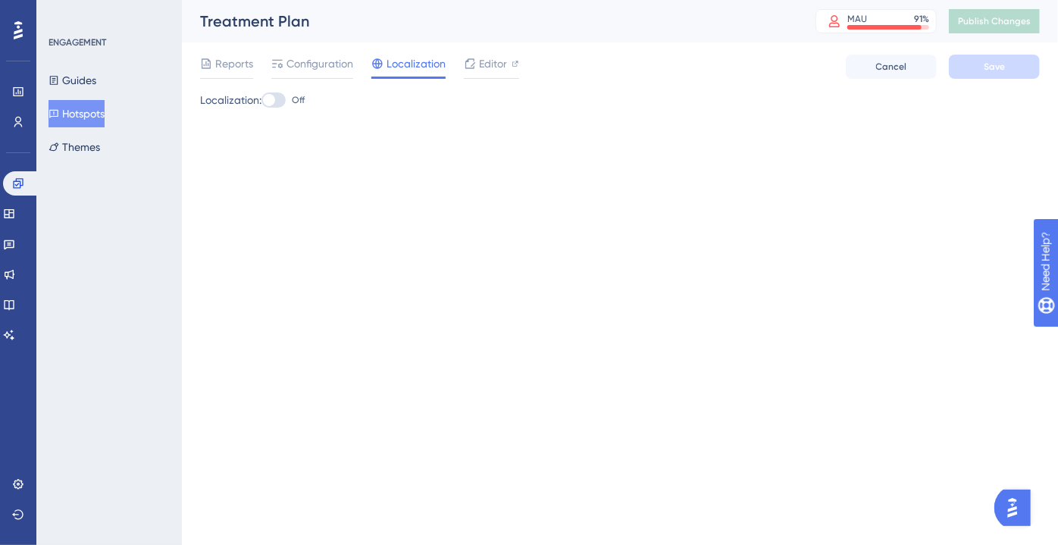
click at [283, 99] on div at bounding box center [273, 99] width 24 height 15
click at [261, 100] on input "Off" at bounding box center [261, 100] width 1 height 1
checkbox input "true"
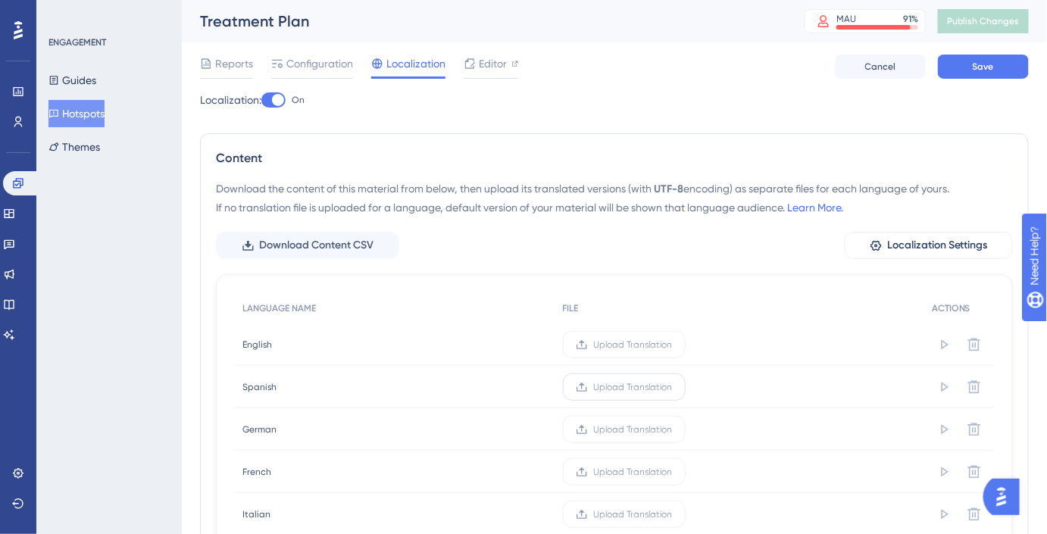
click at [604, 383] on span "Upload Translation" at bounding box center [633, 387] width 79 height 12
click at [673, 387] on input "Upload Translation" at bounding box center [673, 387] width 0 height 0
click at [595, 426] on span "Upload Translation" at bounding box center [613, 430] width 79 height 12
click at [653, 430] on input "Upload Translation" at bounding box center [653, 430] width 0 height 0
click at [558, 470] on icon at bounding box center [562, 472] width 12 height 12
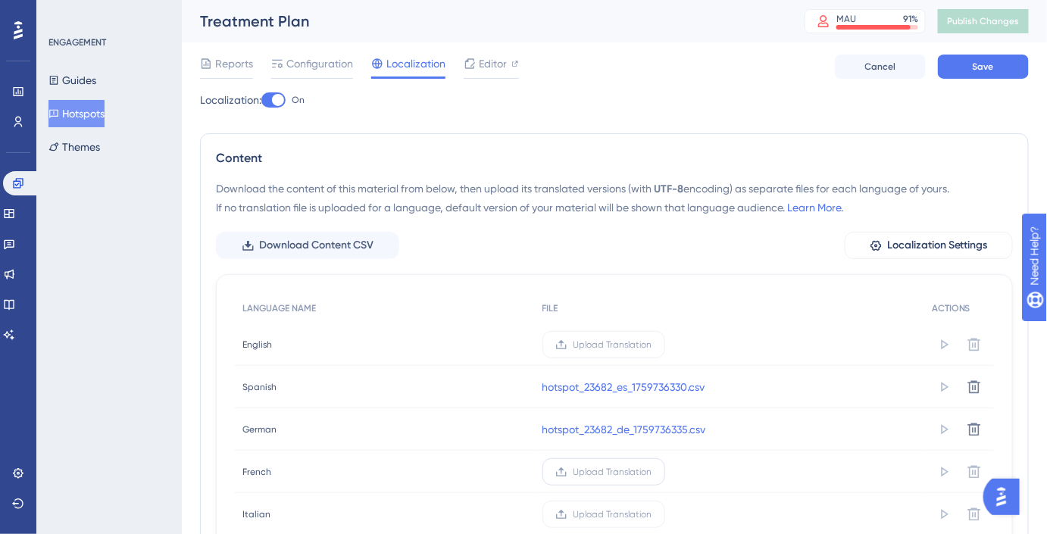
click at [653, 472] on input "Upload Translation" at bounding box center [653, 472] width 0 height 0
click at [570, 513] on label "Upload Translation" at bounding box center [604, 514] width 123 height 27
click at [653, 515] on input "Upload Translation" at bounding box center [653, 515] width 0 height 0
click at [477, 66] on div "Editor" at bounding box center [491, 64] width 55 height 18
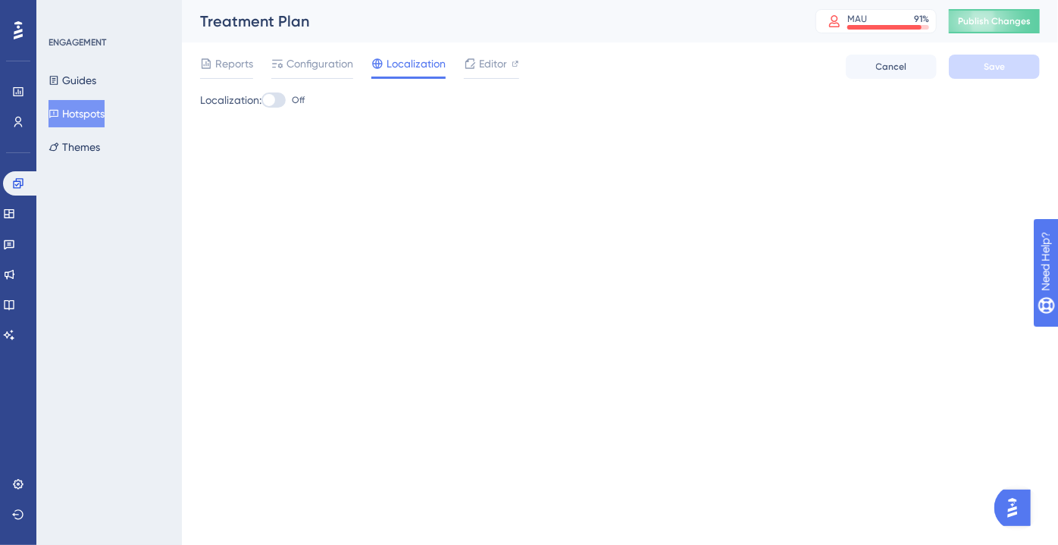
click at [279, 94] on div at bounding box center [273, 99] width 24 height 15
click at [261, 100] on input "Off" at bounding box center [261, 100] width 1 height 1
checkbox input "true"
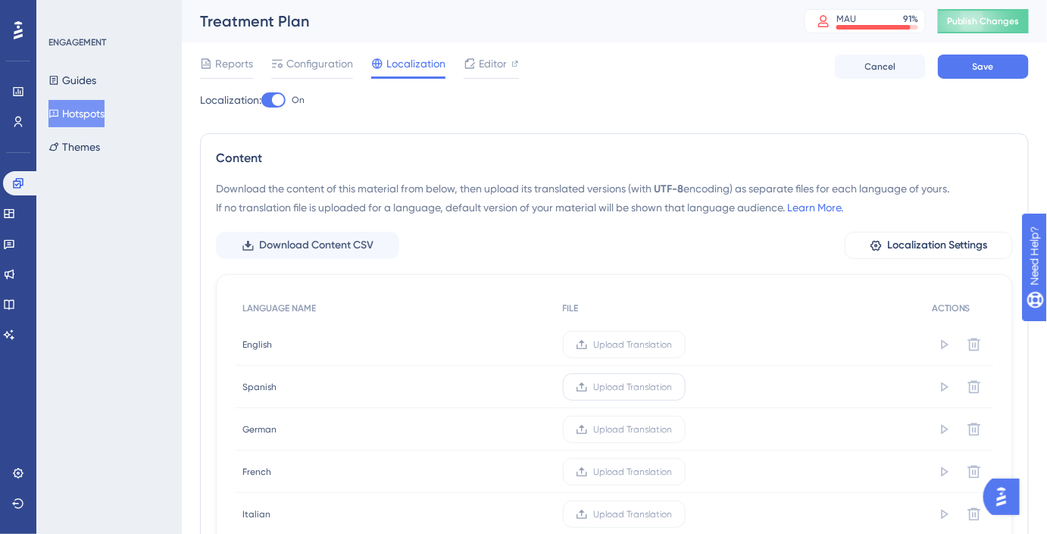
click at [605, 387] on span "Upload Translation" at bounding box center [633, 387] width 79 height 12
click at [673, 387] on input "Upload Translation" at bounding box center [673, 387] width 0 height 0
click at [586, 430] on span "Upload Translation" at bounding box center [614, 430] width 79 height 12
click at [654, 430] on input "Upload Translation" at bounding box center [654, 430] width 0 height 0
click at [563, 468] on icon at bounding box center [561, 472] width 10 height 9
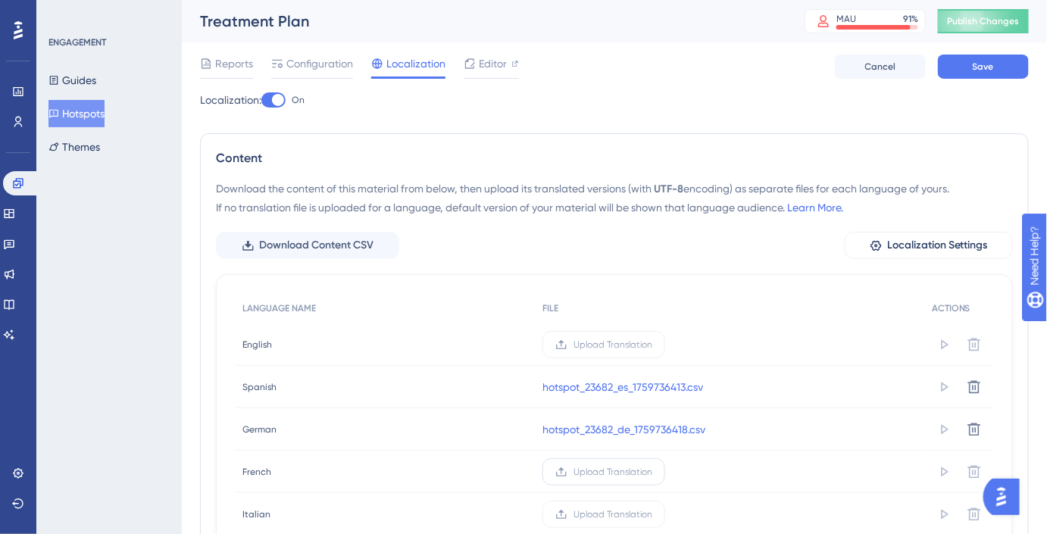
click at [653, 472] on input "Upload Translation" at bounding box center [653, 472] width 0 height 0
click at [568, 505] on label "Upload Translation" at bounding box center [604, 514] width 123 height 27
click at [653, 515] on input "Upload Translation" at bounding box center [653, 515] width 0 height 0
click at [953, 62] on button "Save" at bounding box center [983, 67] width 91 height 24
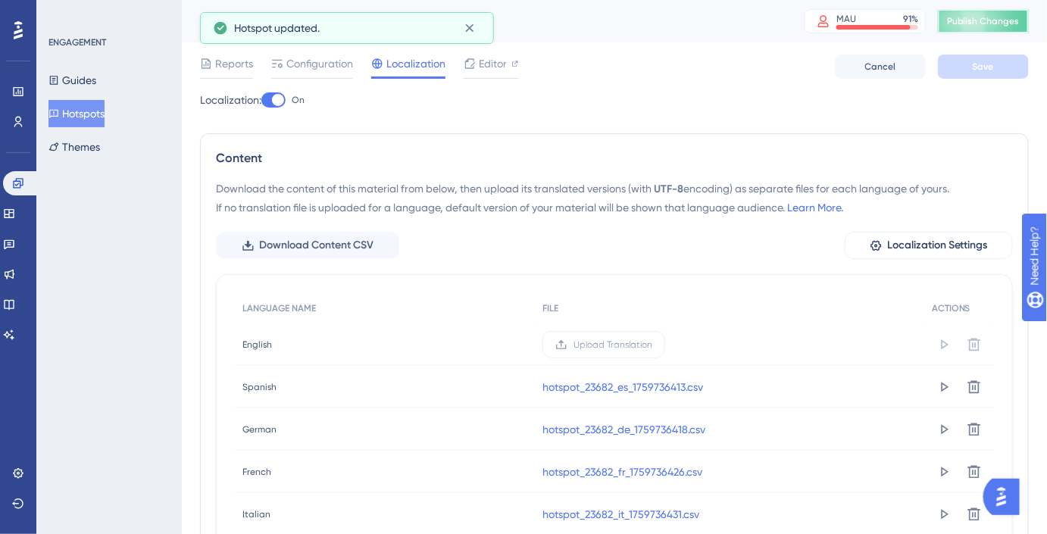
click at [986, 24] on span "Publish Changes" at bounding box center [983, 21] width 73 height 12
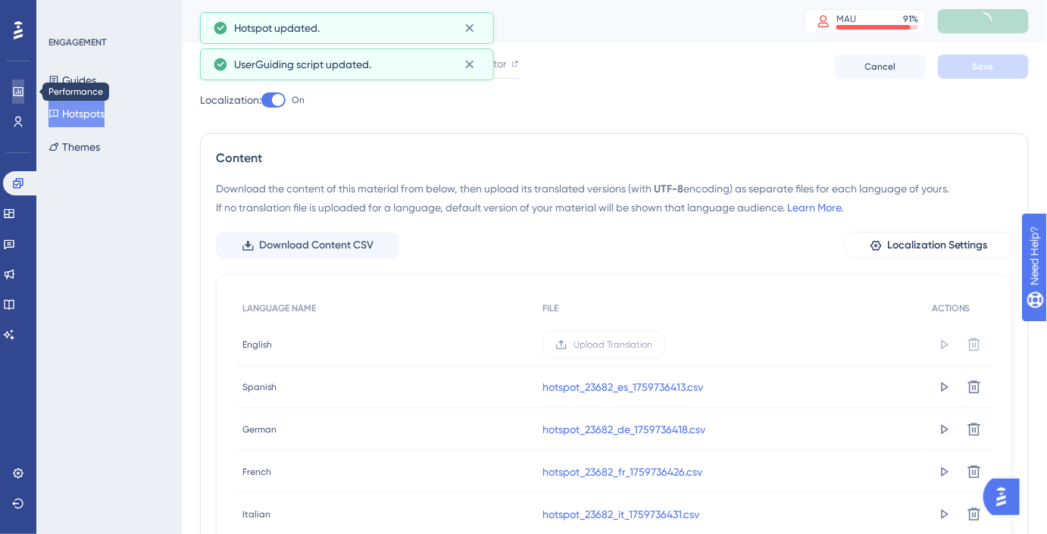
click at [12, 95] on link at bounding box center [18, 92] width 12 height 24
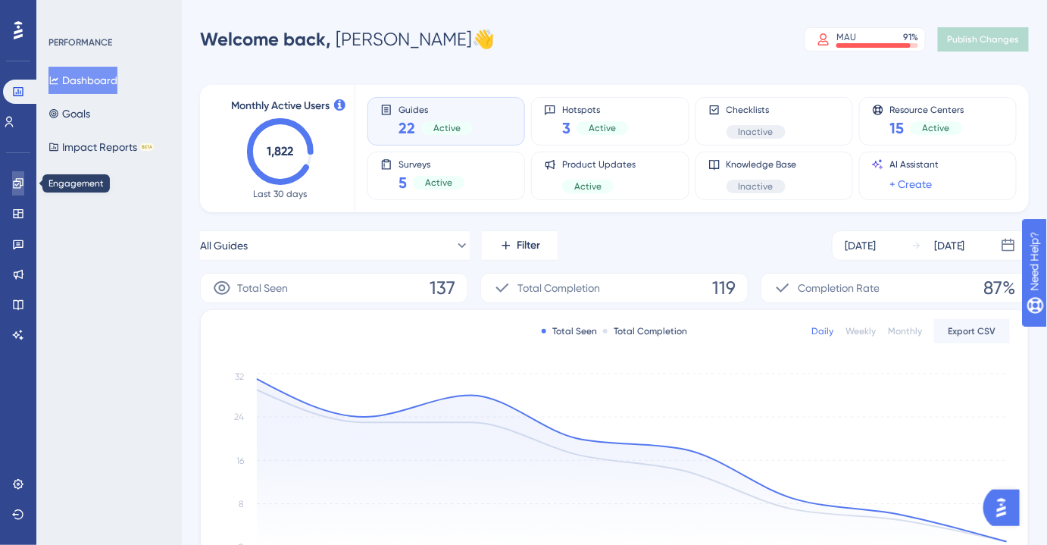
click at [23, 179] on icon at bounding box center [18, 183] width 10 height 10
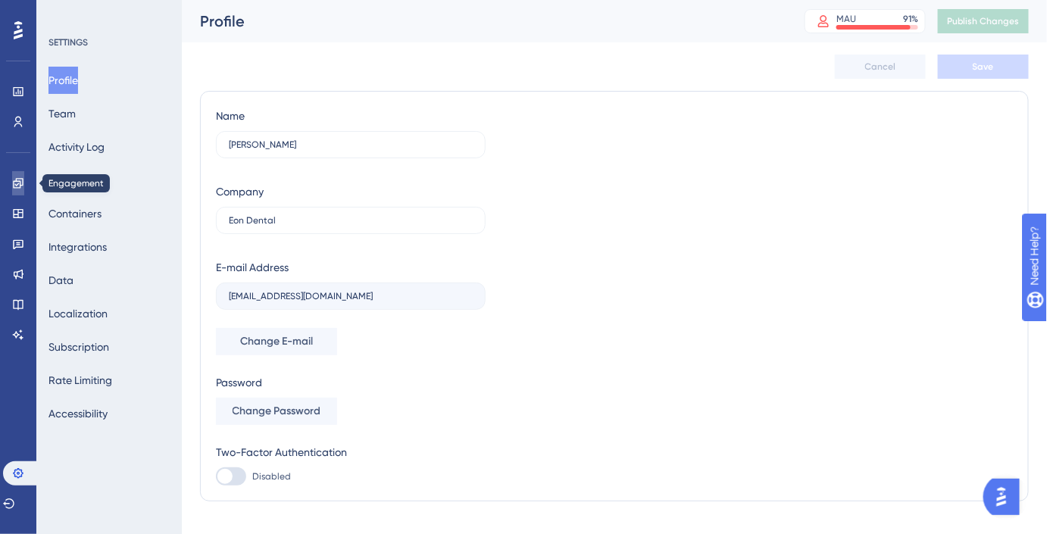
click at [22, 185] on icon at bounding box center [18, 183] width 10 height 10
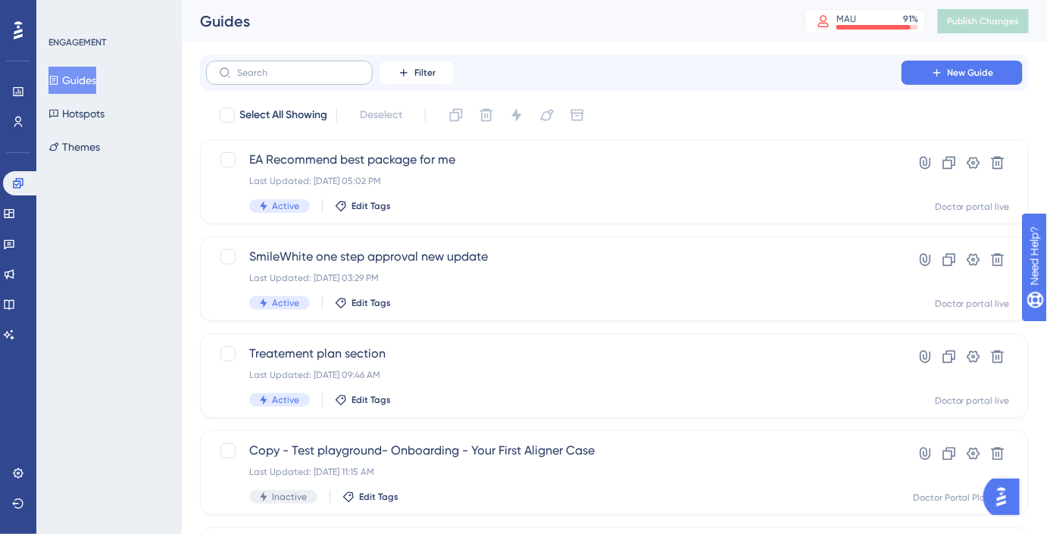
click at [252, 80] on label at bounding box center [289, 73] width 167 height 24
click at [252, 78] on input "text" at bounding box center [298, 72] width 123 height 11
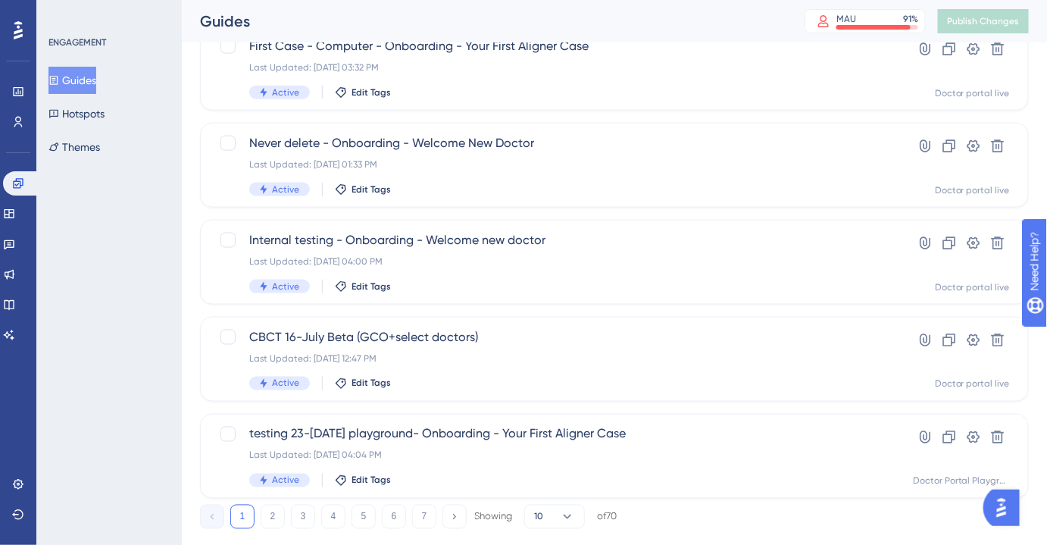
scroll to position [620, 0]
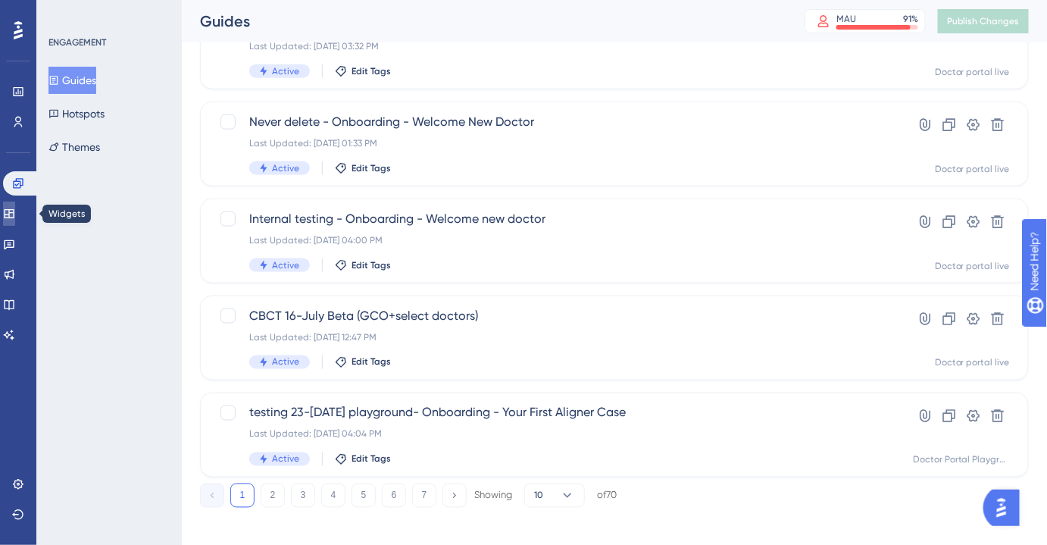
click at [15, 212] on icon at bounding box center [9, 214] width 12 height 12
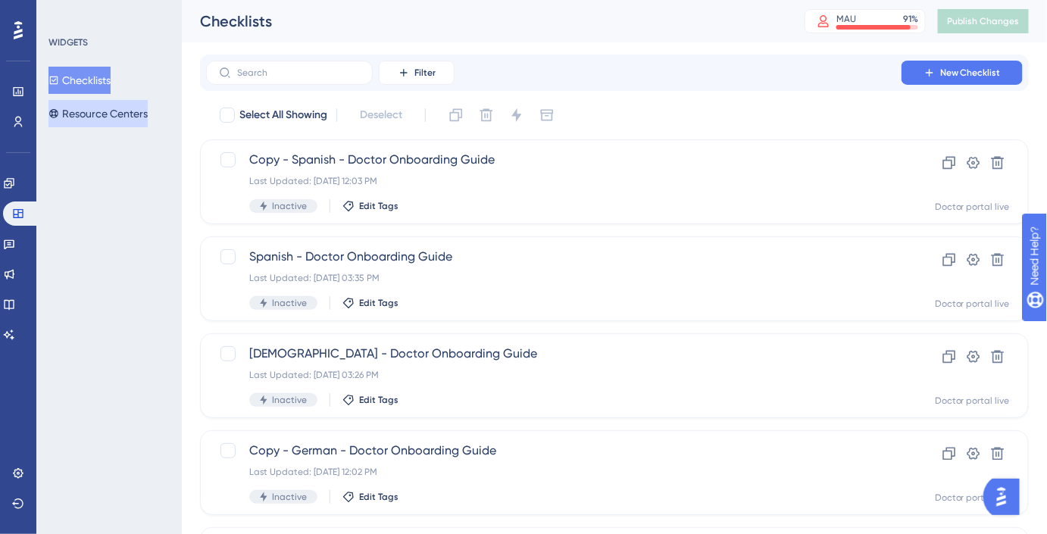
click at [112, 112] on button "Resource Centers" at bounding box center [98, 113] width 99 height 27
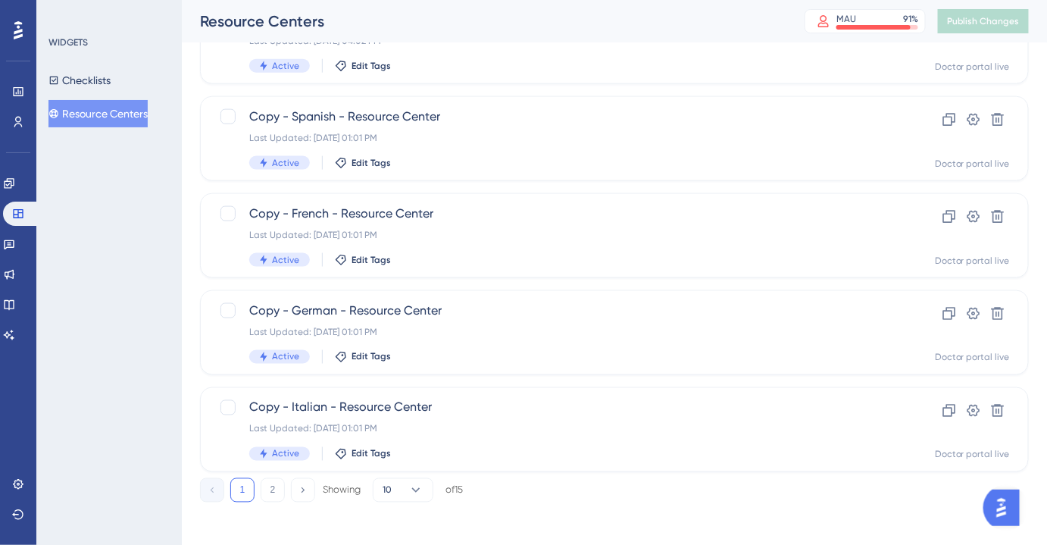
scroll to position [631, 0]
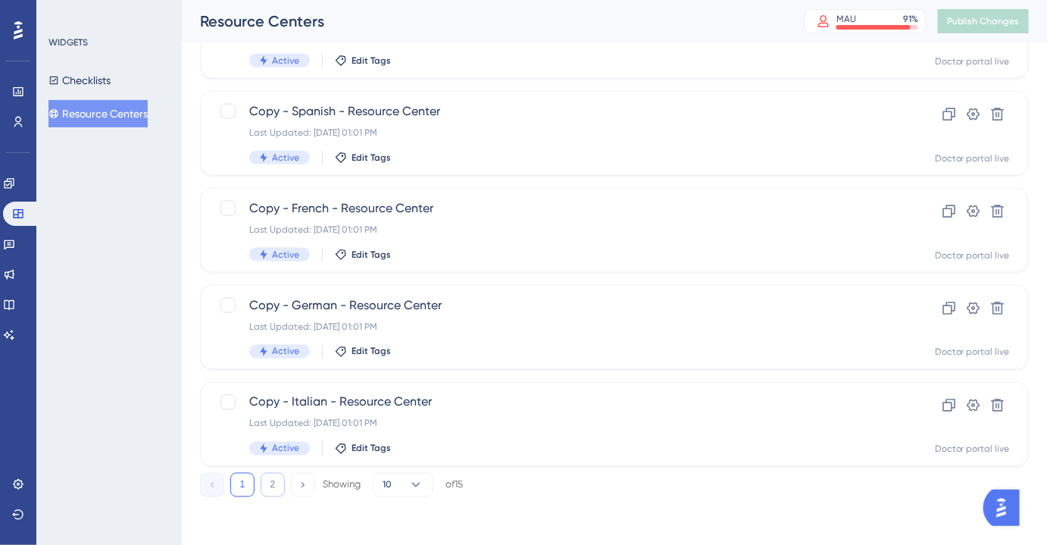
click at [268, 484] on button "2" at bounding box center [273, 485] width 24 height 24
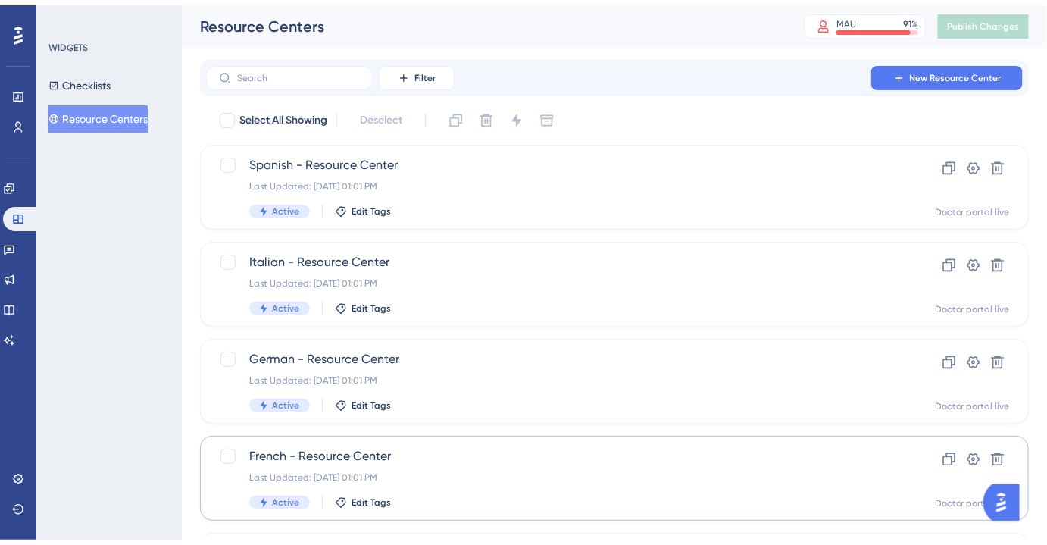
scroll to position [146, 0]
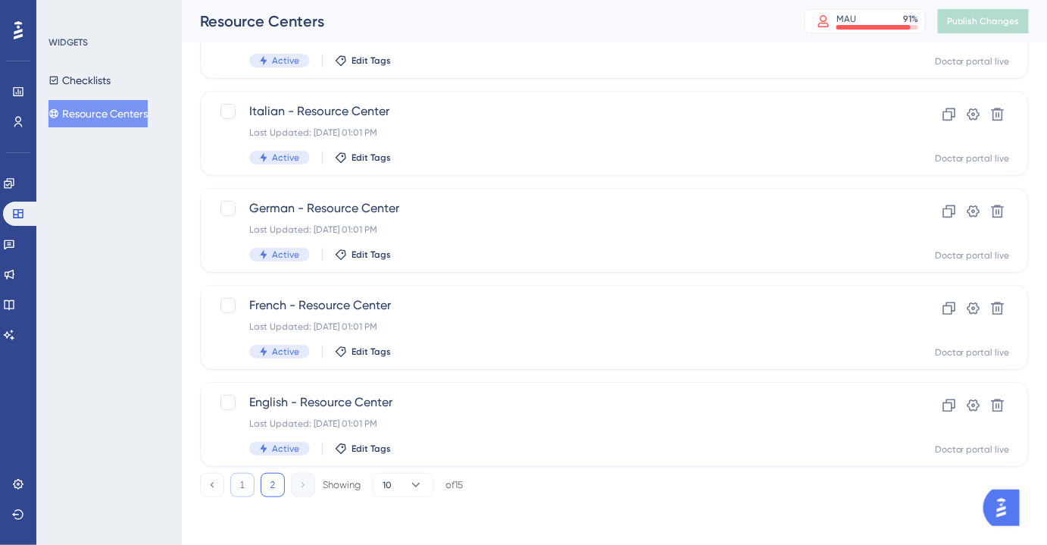
click at [249, 481] on button "1" at bounding box center [242, 485] width 24 height 24
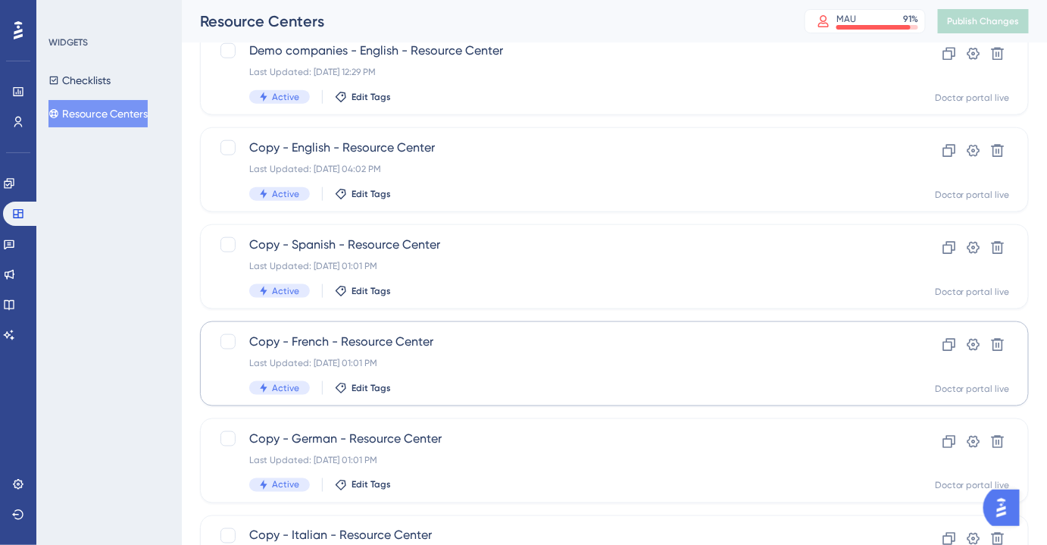
scroll to position [493, 0]
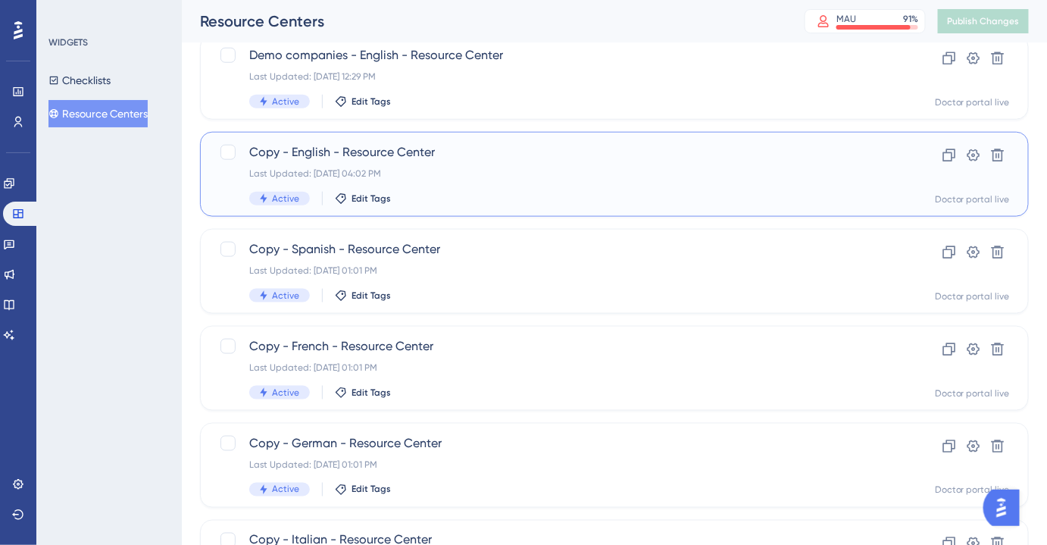
click at [420, 172] on div "Last Updated: Aug 05 2025, 04:02 PM" at bounding box center [553, 173] width 609 height 12
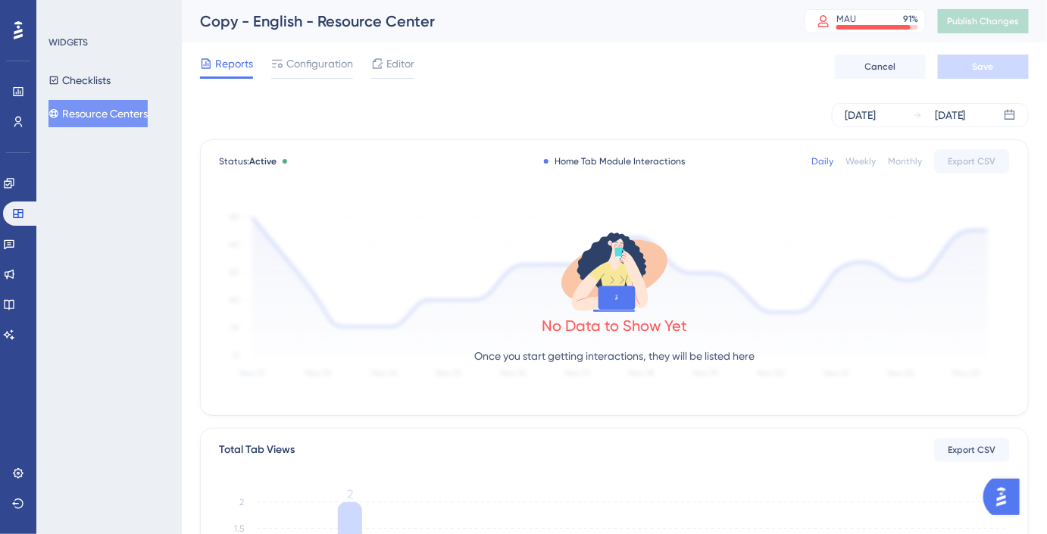
click at [320, 83] on div "Reports Configuration Editor Cancel Save" at bounding box center [614, 66] width 829 height 49
click at [321, 74] on div "Configuration" at bounding box center [312, 67] width 82 height 24
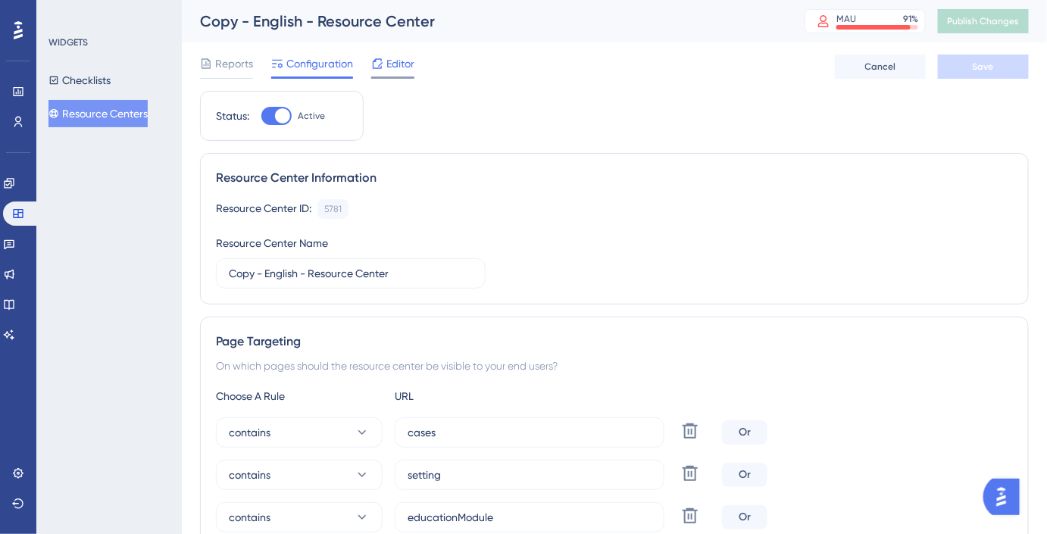
click at [406, 68] on span "Editor" at bounding box center [401, 64] width 28 height 18
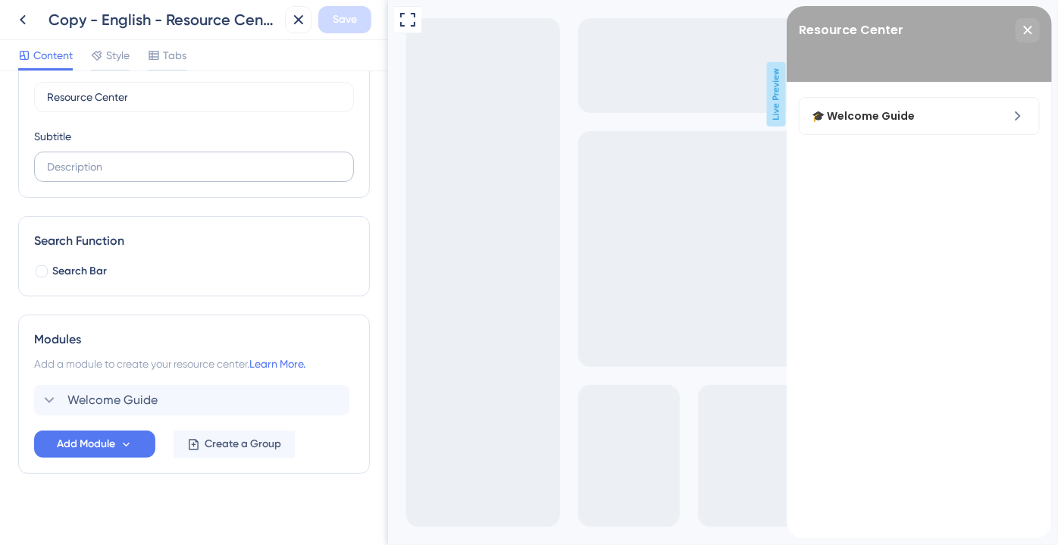
scroll to position [84, 0]
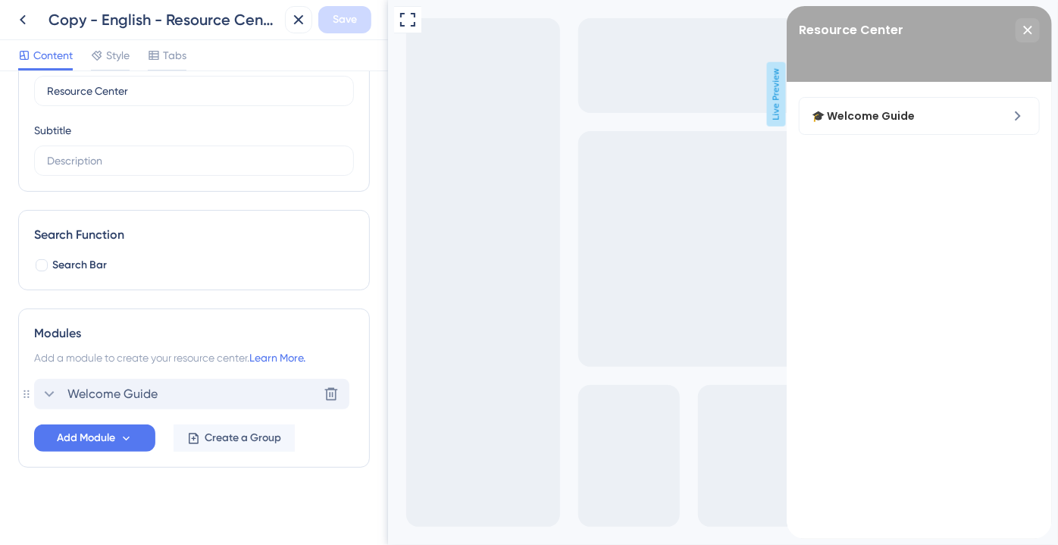
click at [52, 385] on icon at bounding box center [49, 394] width 18 height 18
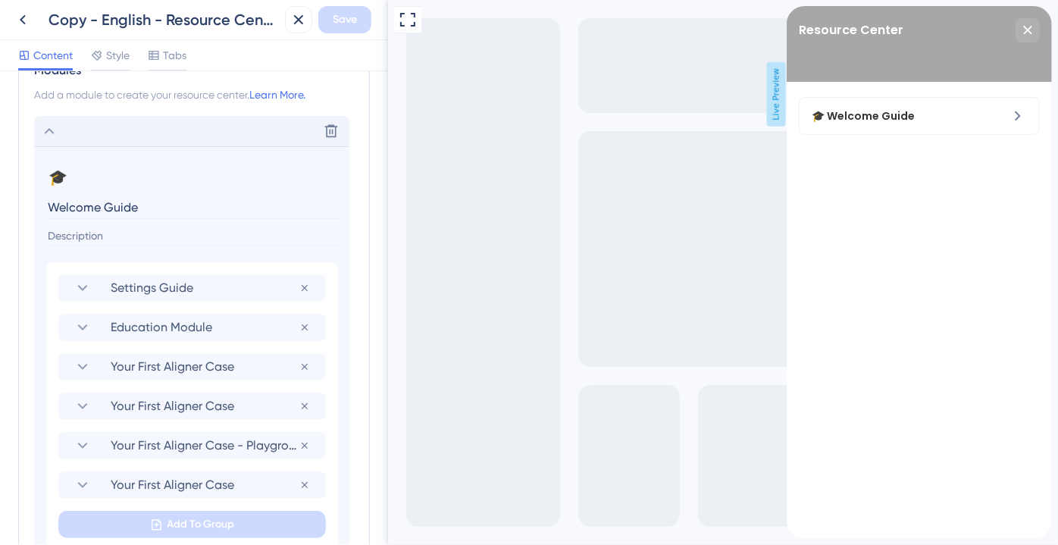
scroll to position [428, 0]
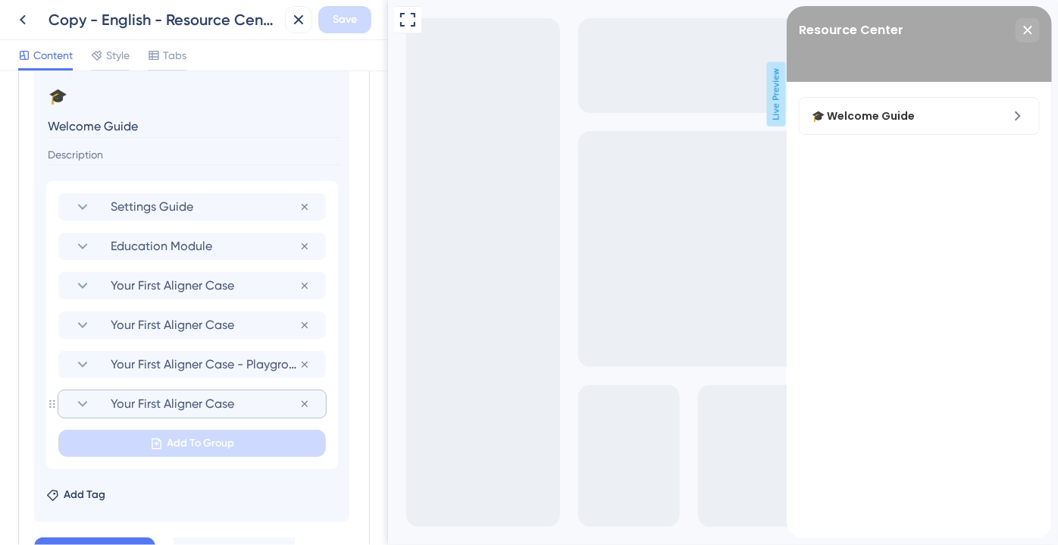
click at [83, 400] on icon at bounding box center [83, 404] width 18 height 18
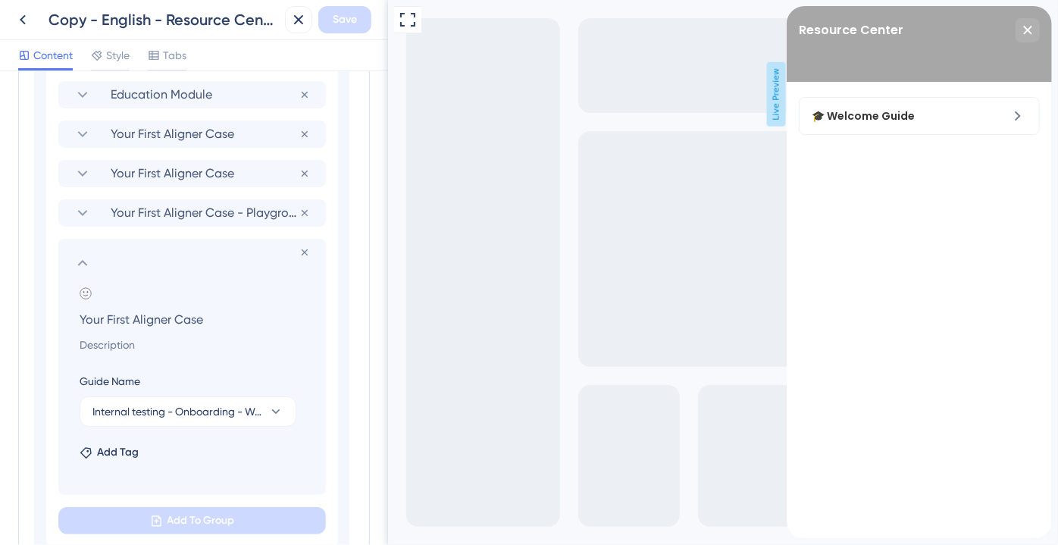
scroll to position [635, 0]
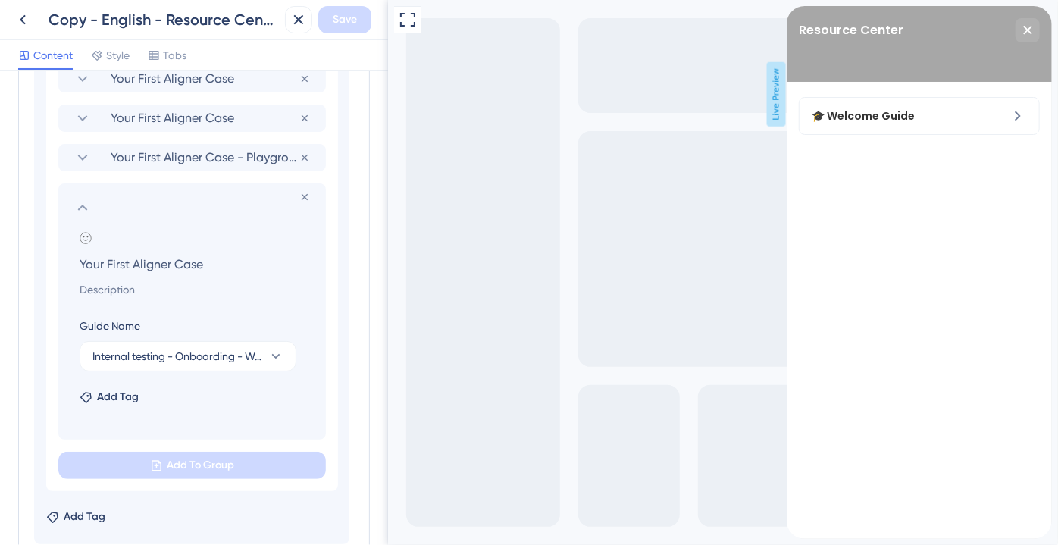
click at [865, 141] on div "🎓 Welcome Guide" at bounding box center [918, 310] width 265 height 457
click at [882, 119] on span "🎓 Welcome Guide" at bounding box center [885, 116] width 148 height 18
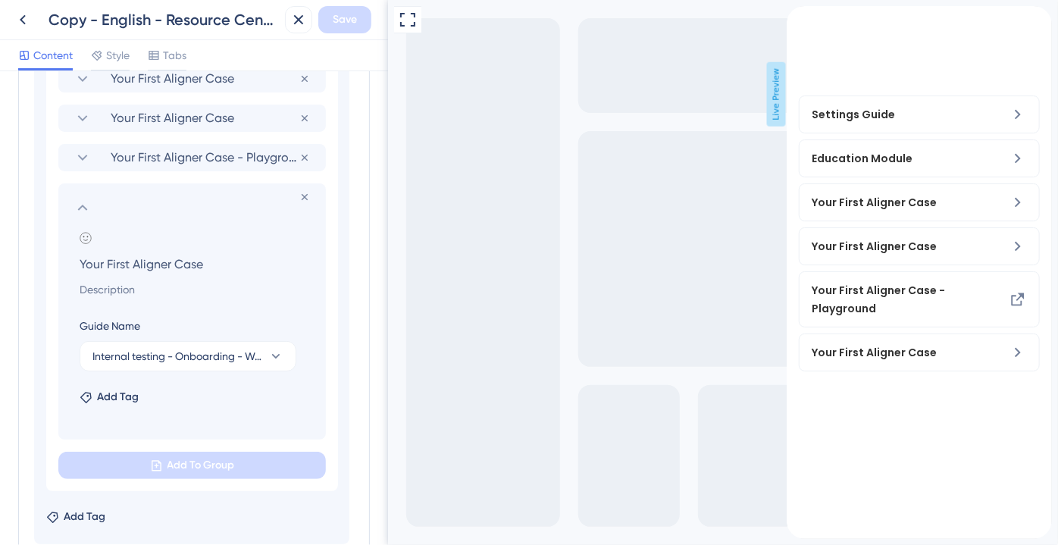
click at [83, 199] on icon at bounding box center [83, 208] width 18 height 18
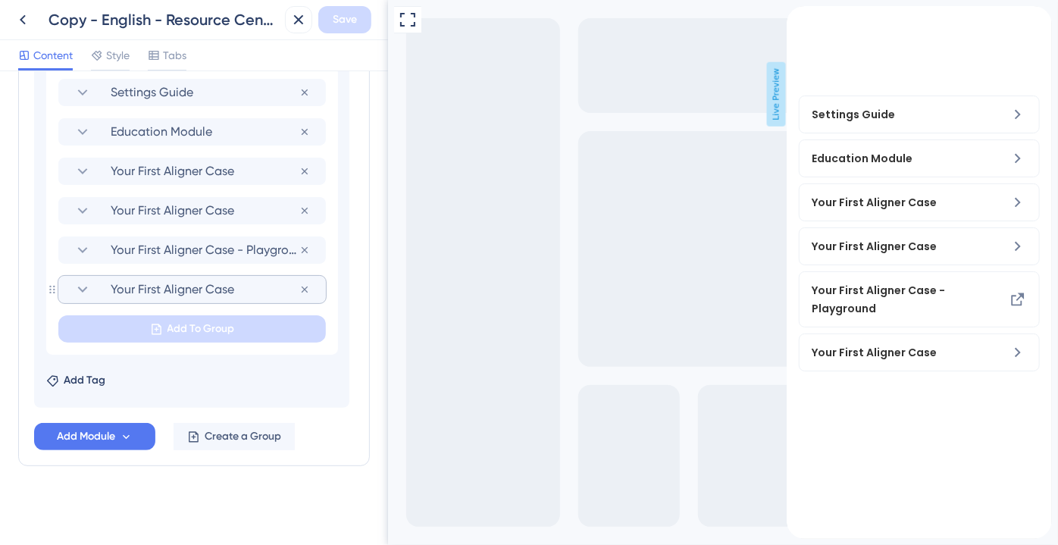
scroll to position [540, 0]
click at [86, 260] on section "Your First Aligner Case - Playground" at bounding box center [192, 252] width 237 height 27
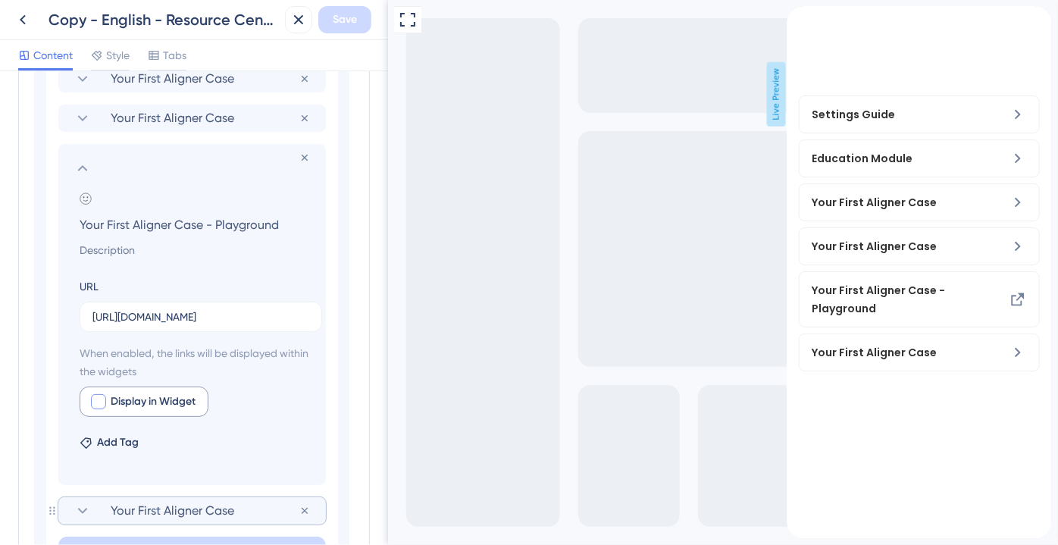
click at [104, 397] on div at bounding box center [98, 401] width 15 height 15
click at [249, 405] on span "Preview" at bounding box center [268, 402] width 38 height 18
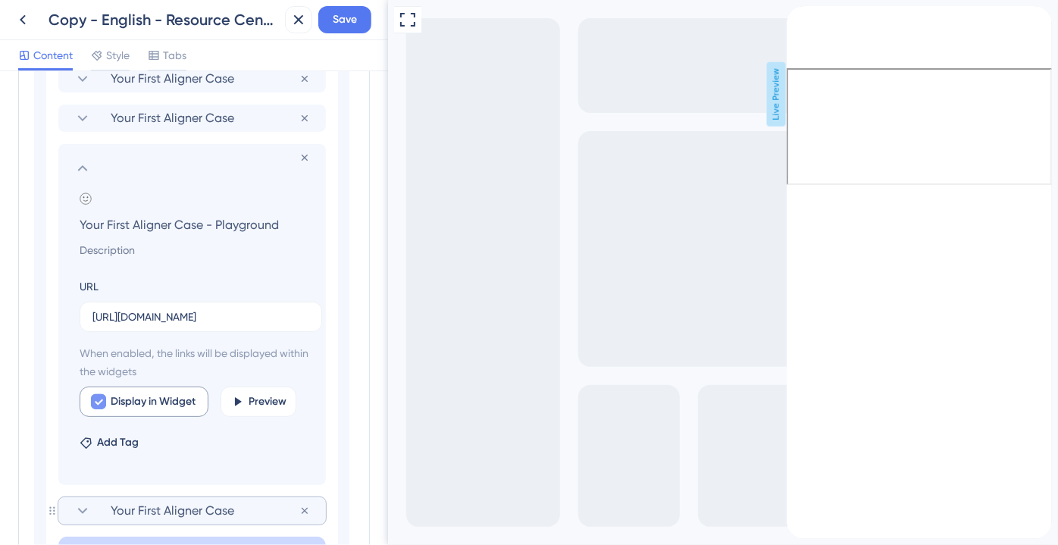
click at [119, 399] on span "Display in Widget" at bounding box center [153, 402] width 85 height 18
checkbox input "false"
click at [797, 20] on icon "back to header" at bounding box center [792, 14] width 11 height 12
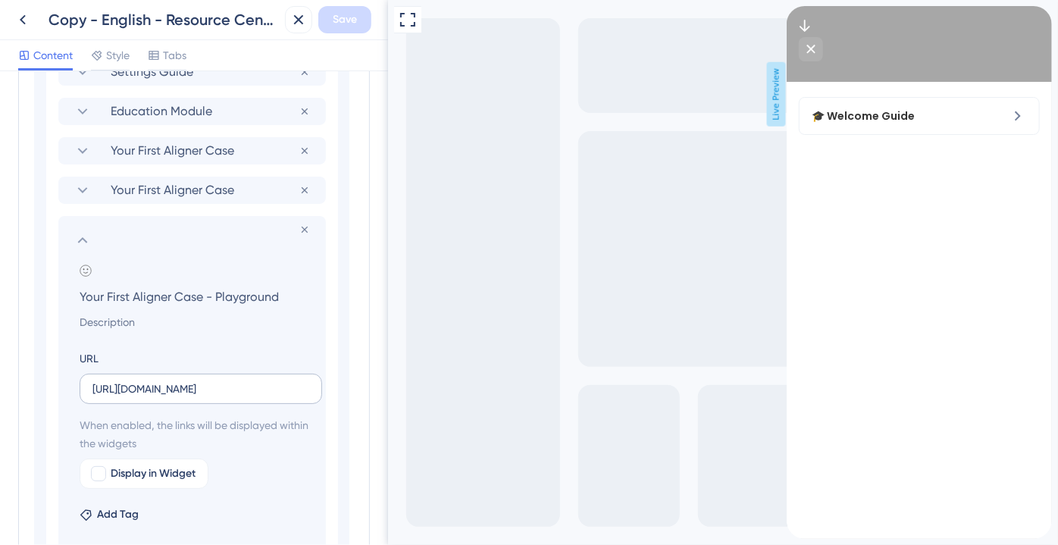
scroll to position [566, 0]
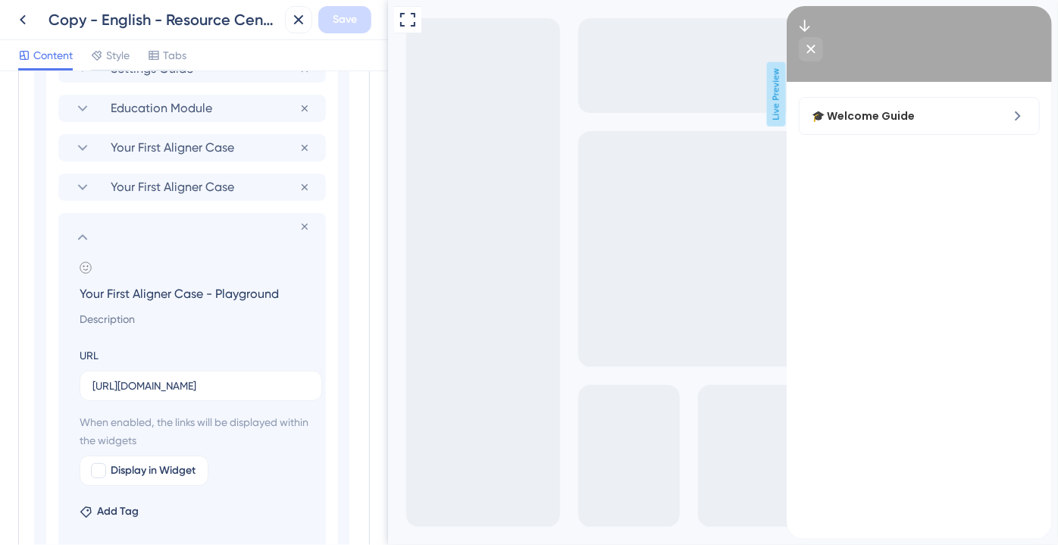
click at [161, 296] on input "Your First Aligner Case - Playground" at bounding box center [194, 293] width 255 height 21
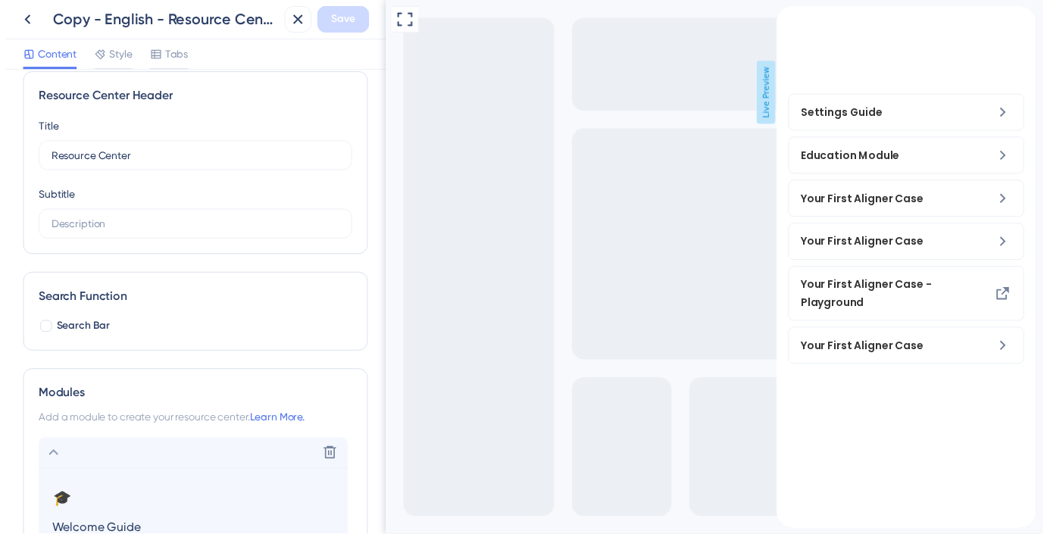
scroll to position [0, 0]
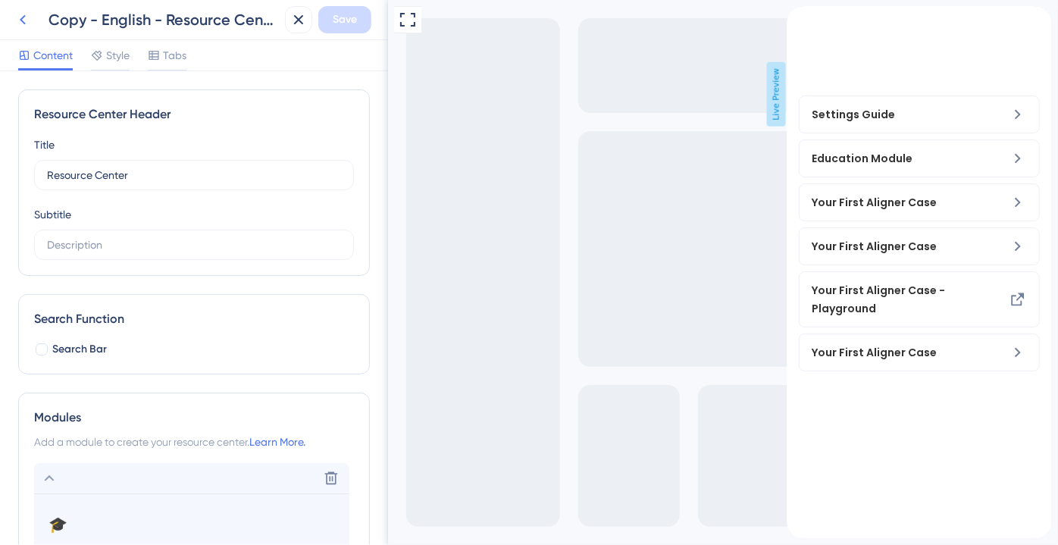
click at [34, 26] on button at bounding box center [22, 19] width 27 height 27
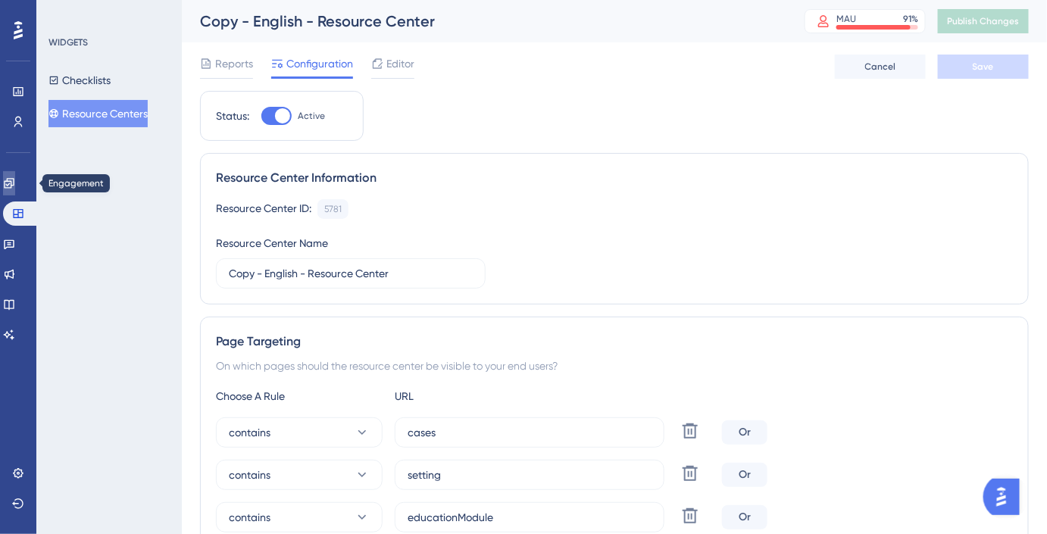
click at [14, 174] on link at bounding box center [9, 183] width 12 height 24
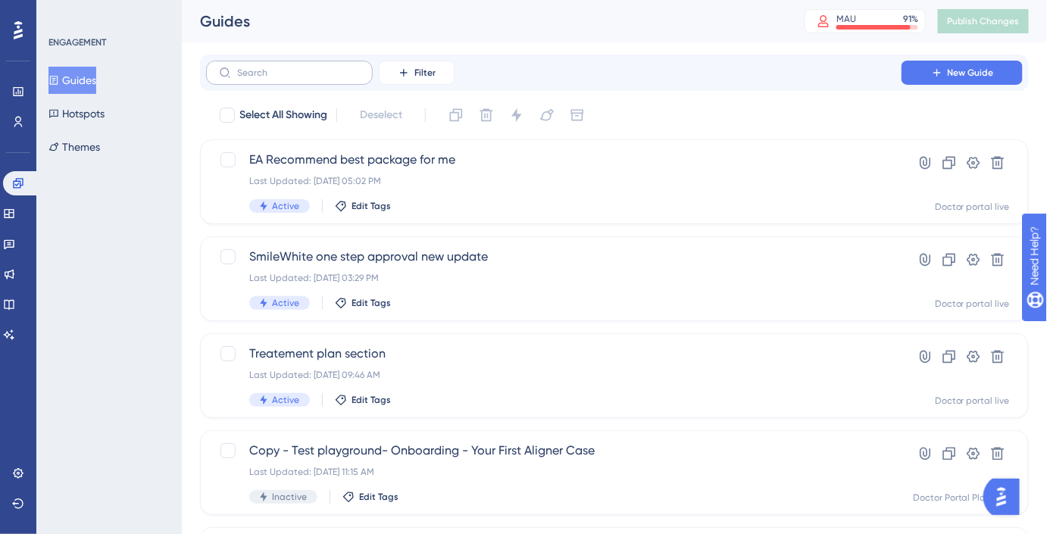
click at [276, 81] on label at bounding box center [289, 73] width 167 height 24
click at [276, 78] on input "text" at bounding box center [298, 72] width 123 height 11
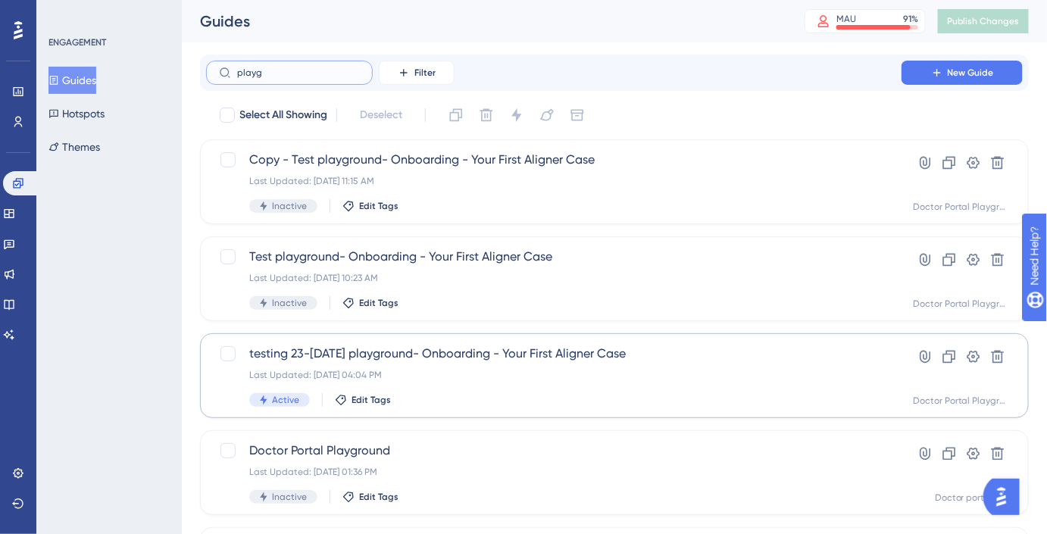
type input "playg"
click at [445, 366] on div "testing 23-Jul playground- Onboarding - Your First Aligner Case Last Updated: A…" at bounding box center [553, 376] width 609 height 62
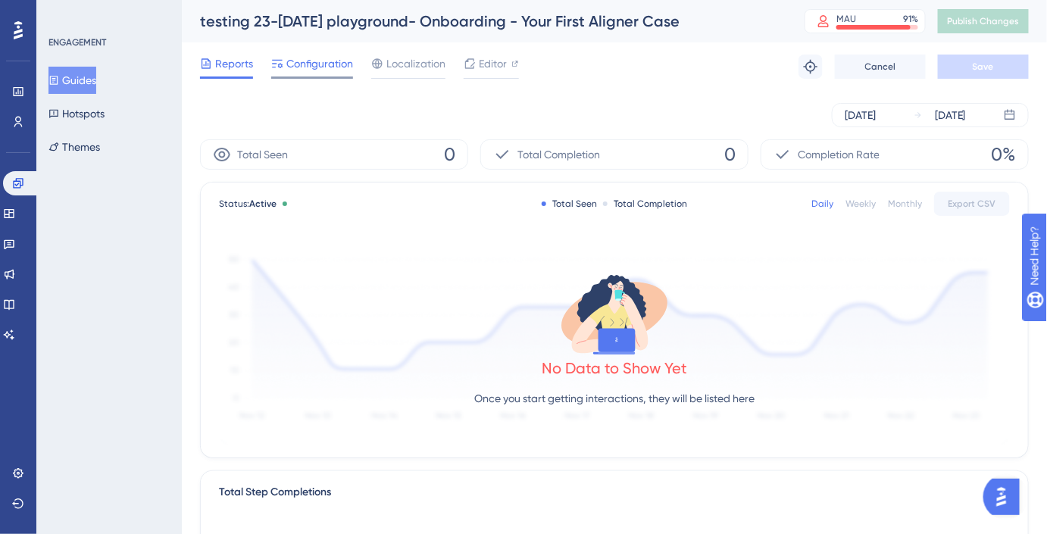
click at [351, 67] on span "Configuration" at bounding box center [319, 64] width 67 height 18
